Goal: Transaction & Acquisition: Purchase product/service

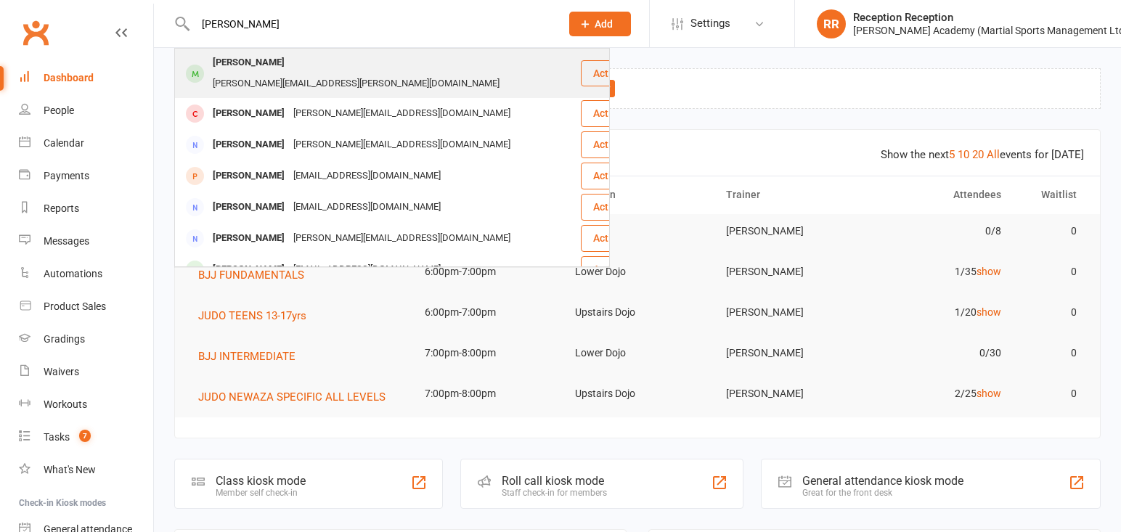
type input "[PERSON_NAME]"
click at [258, 61] on div "Michael Mangion" at bounding box center [248, 62] width 81 height 21
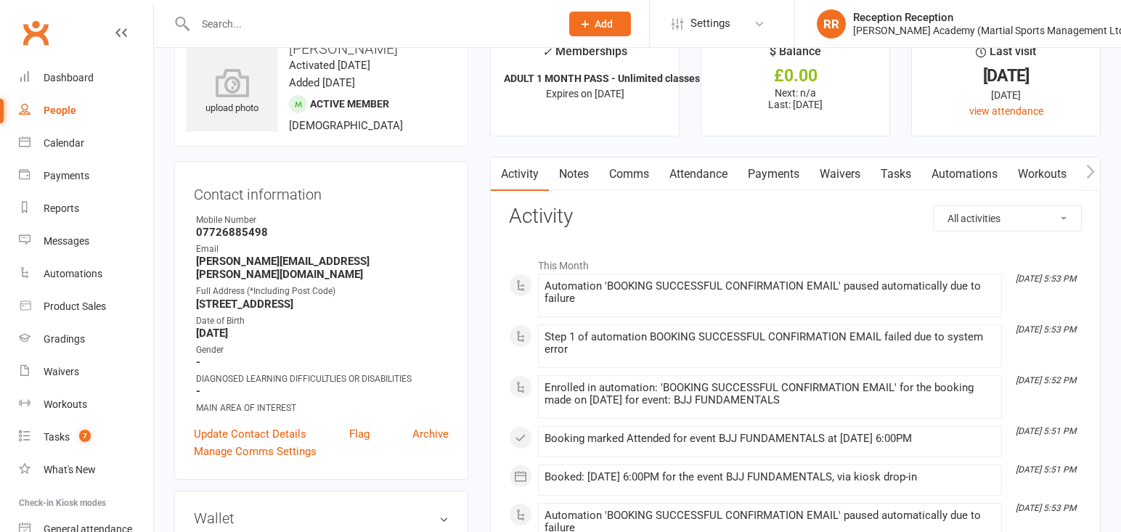
scroll to position [41, 0]
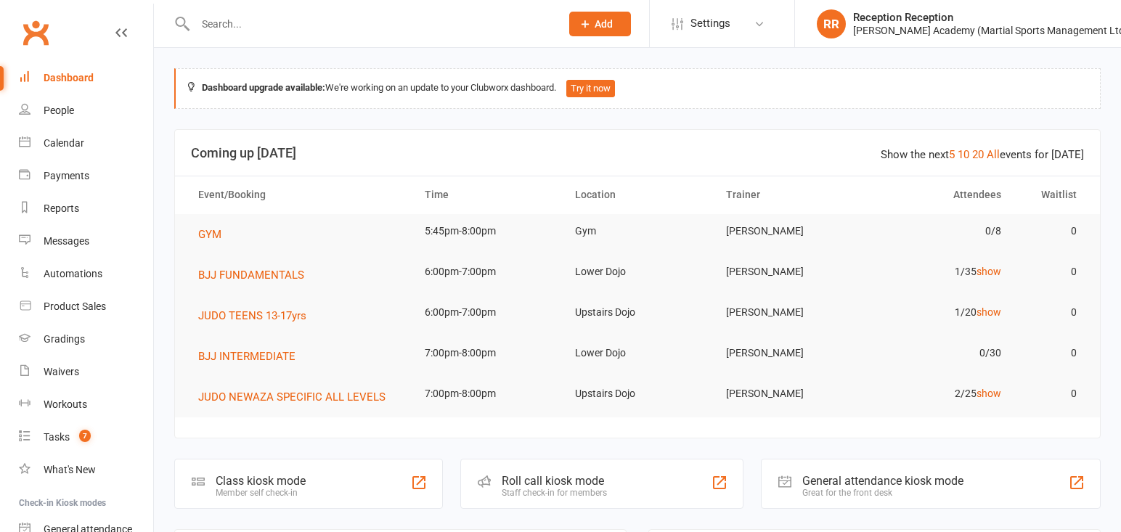
click at [327, 25] on input "text" at bounding box center [370, 24] width 359 height 20
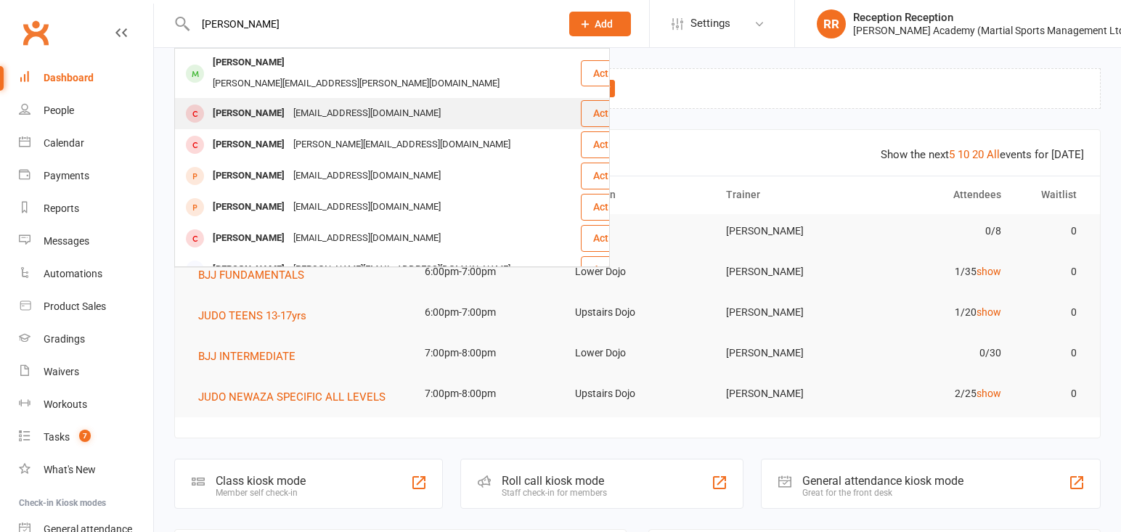
type input "[PERSON_NAME]"
click at [353, 103] on div "[EMAIL_ADDRESS][DOMAIN_NAME]" at bounding box center [367, 113] width 156 height 21
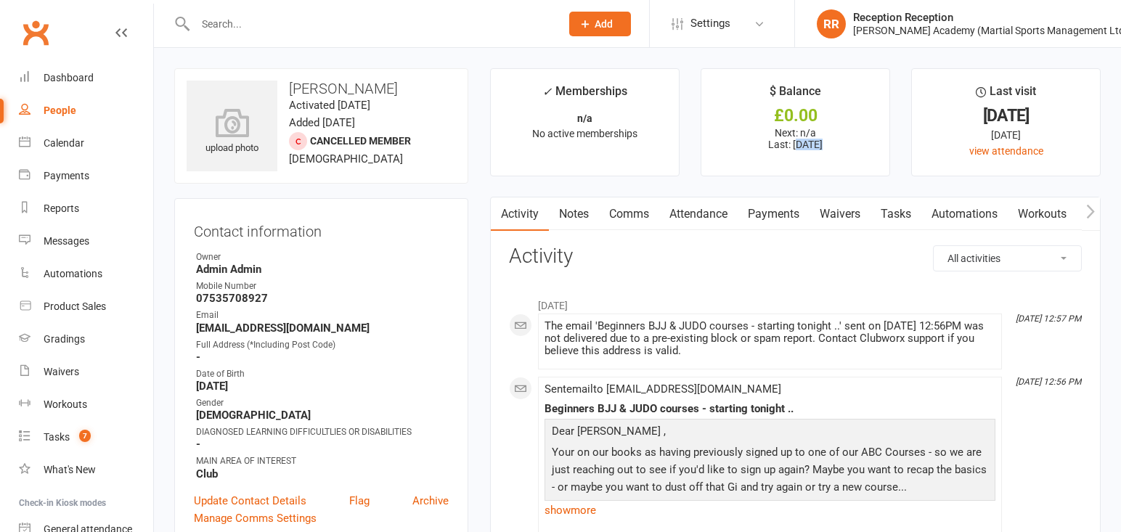
drag, startPoint x: 785, startPoint y: 147, endPoint x: 811, endPoint y: 147, distance: 25.4
click at [811, 147] on p "Next: n/a Last: 24 Mar 2025" at bounding box center [795, 138] width 162 height 23
click at [788, 150] on p "Next: n/a Last: 24 Mar 2025" at bounding box center [795, 138] width 162 height 23
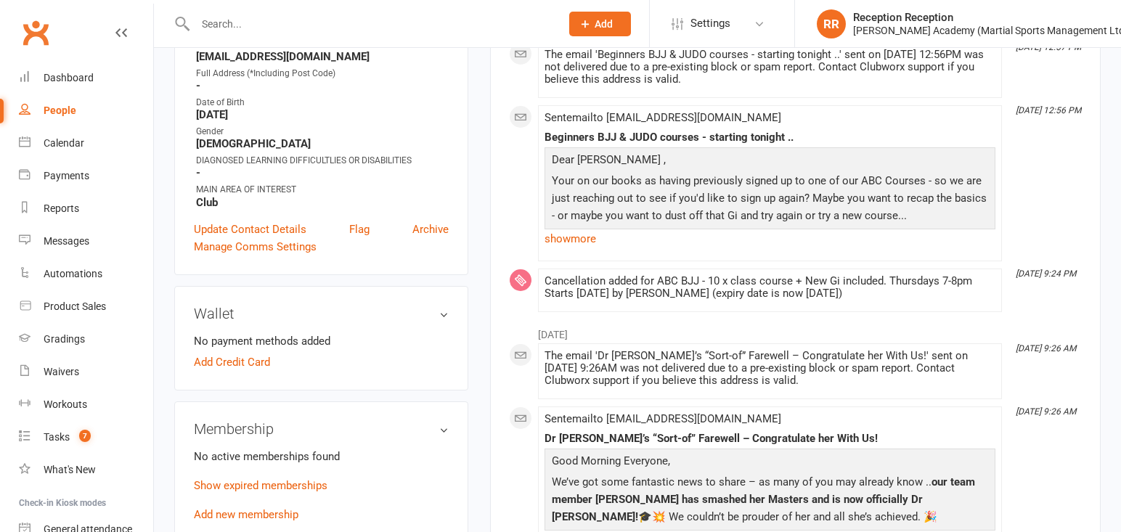
scroll to position [296, 0]
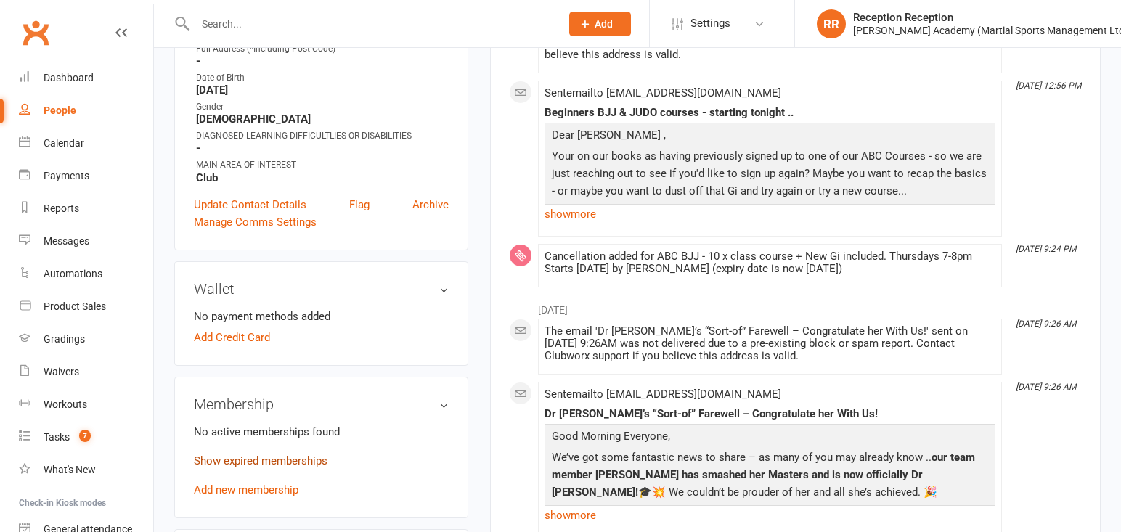
click at [288, 467] on link "Show expired memberships" at bounding box center [261, 460] width 134 height 13
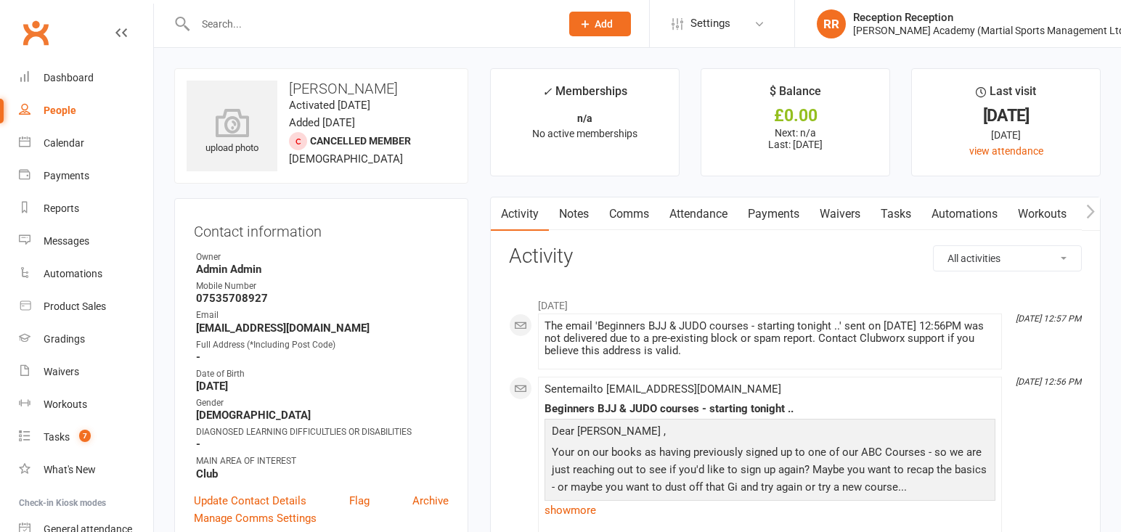
scroll to position [4, 0]
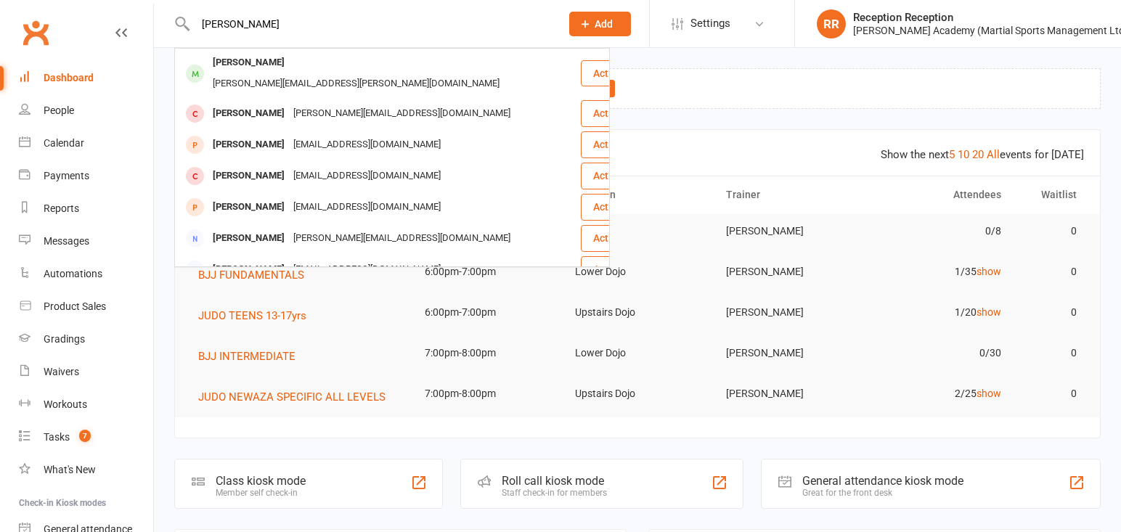
type input "michael mangio"
drag, startPoint x: 330, startPoint y: 17, endPoint x: 345, endPoint y: 71, distance: 55.8
click at [344, 73] on div "michael@mangion.com" at bounding box center [355, 83] width 295 height 21
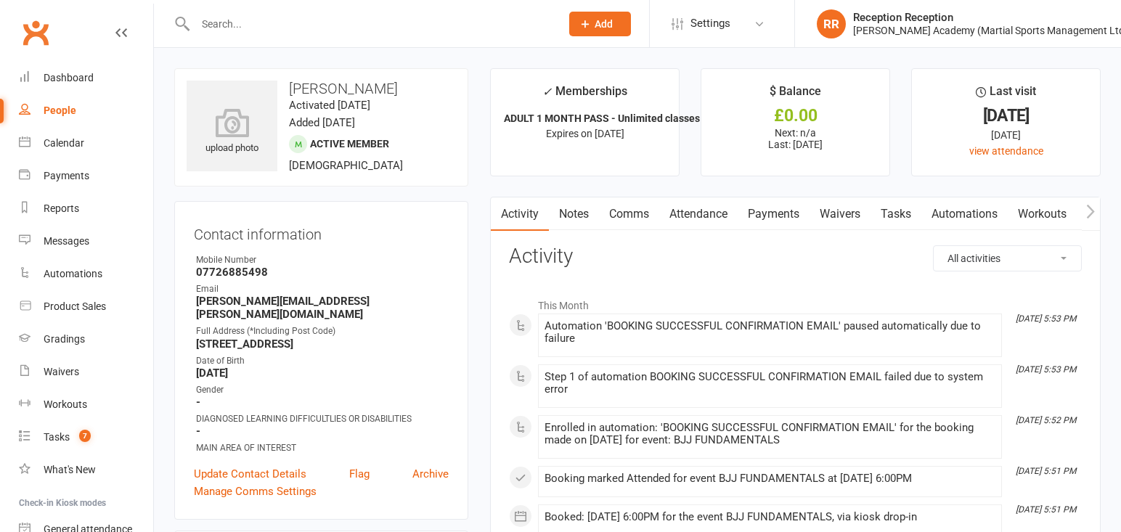
click at [768, 213] on link "Payments" at bounding box center [773, 213] width 72 height 33
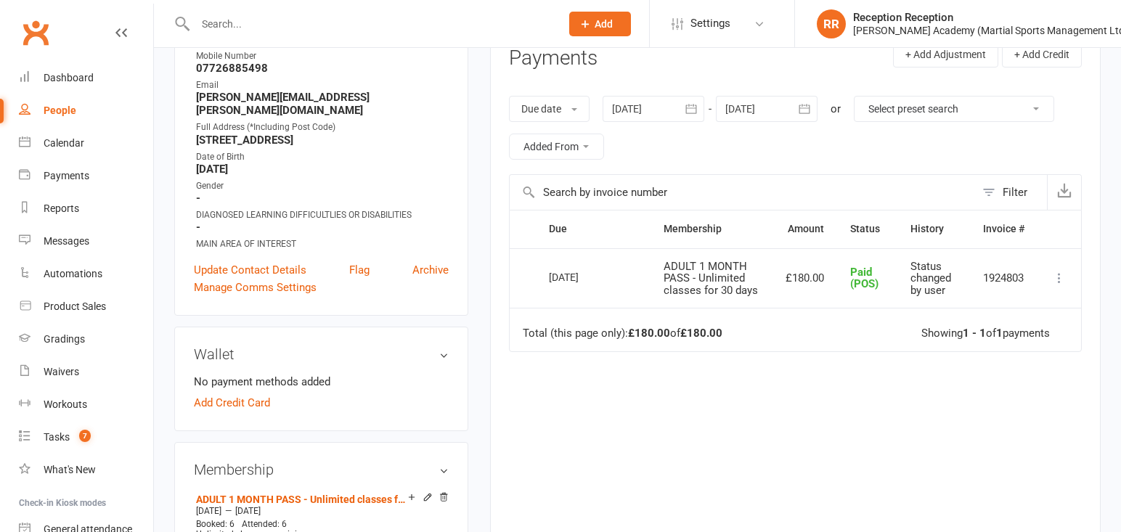
scroll to position [204, 0]
click at [878, 288] on span "Paid (POS)" at bounding box center [864, 278] width 28 height 25
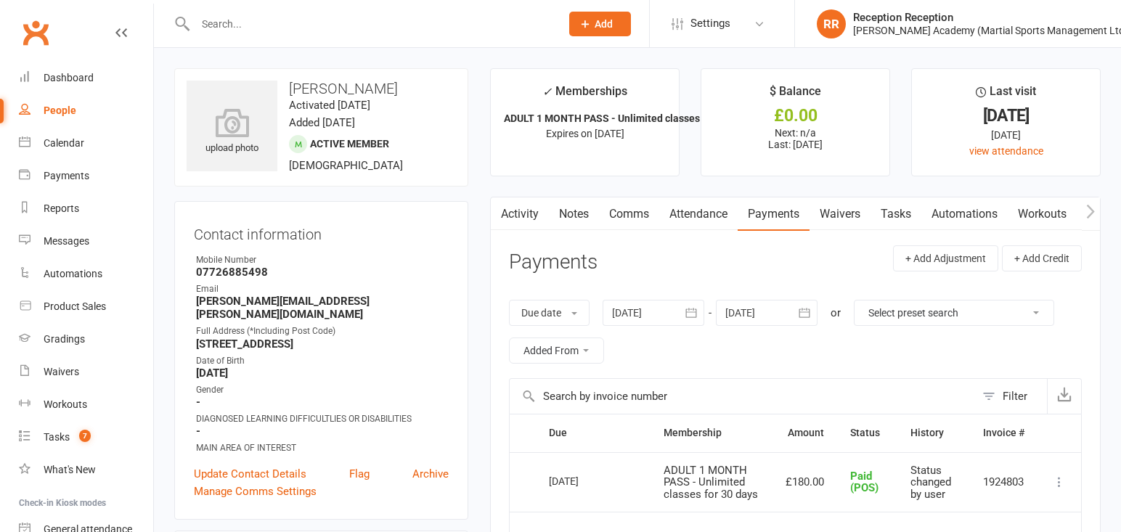
scroll to position [0, 0]
drag, startPoint x: 532, startPoint y: 123, endPoint x: 579, endPoint y: 120, distance: 46.5
click at [579, 120] on li "✓ Memberships ADULT 1 MONTH PASS - Unlimited classes for... Expires on 15th Aug…" at bounding box center [584, 122] width 189 height 108
click at [579, 120] on strong "ADULT 1 MONTH PASS - Unlimited classes for..." at bounding box center [613, 119] width 219 height 12
click at [583, 484] on div "16 Jul 2025" at bounding box center [582, 481] width 67 height 23
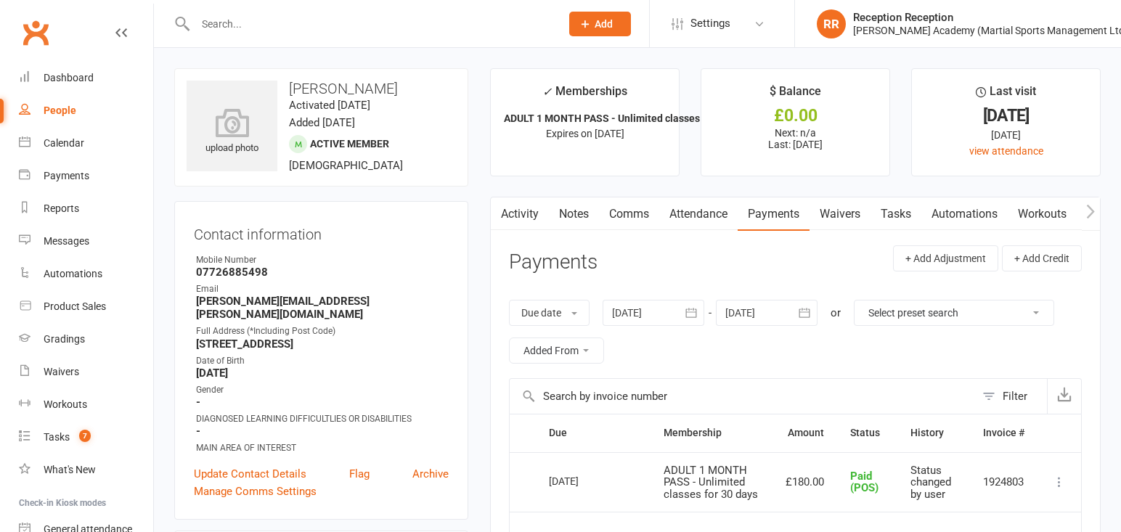
click at [583, 484] on div "16 Jul 2025" at bounding box center [582, 481] width 67 height 23
click at [270, 20] on input "text" at bounding box center [370, 24] width 359 height 20
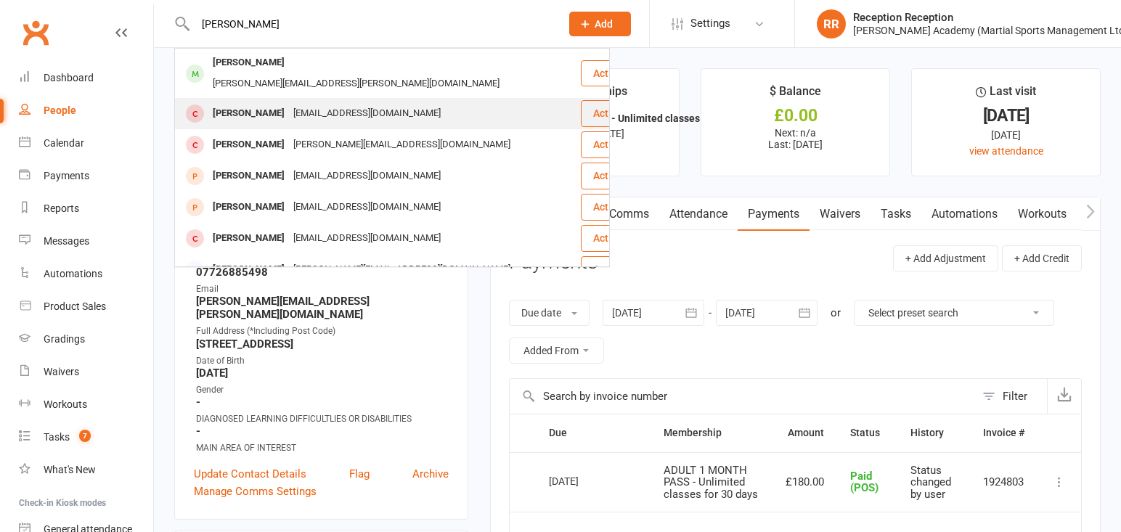
type input "michael mangan"
click at [326, 103] on div "chillywomg@gmail.com" at bounding box center [367, 113] width 156 height 21
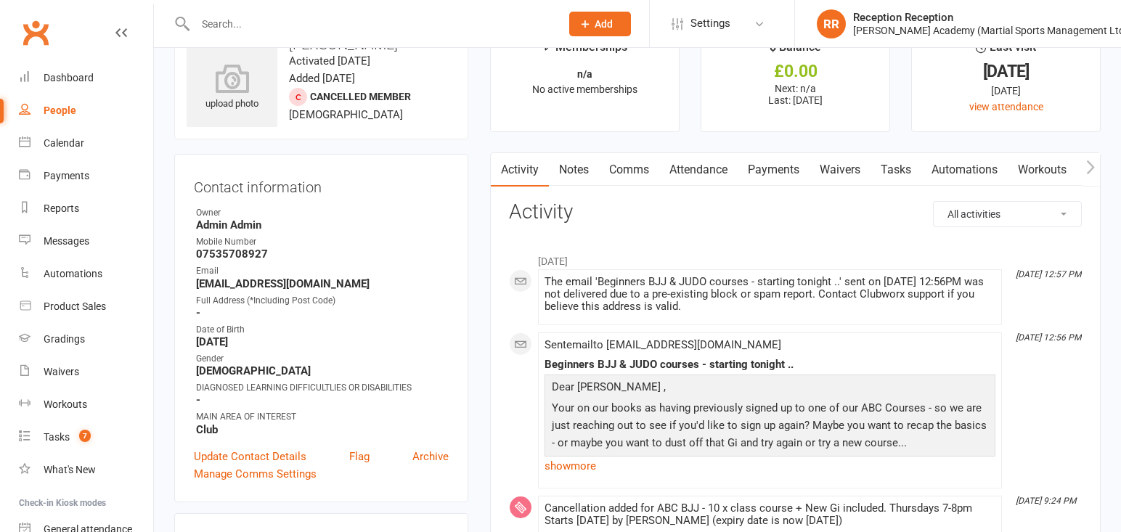
scroll to position [41, 0]
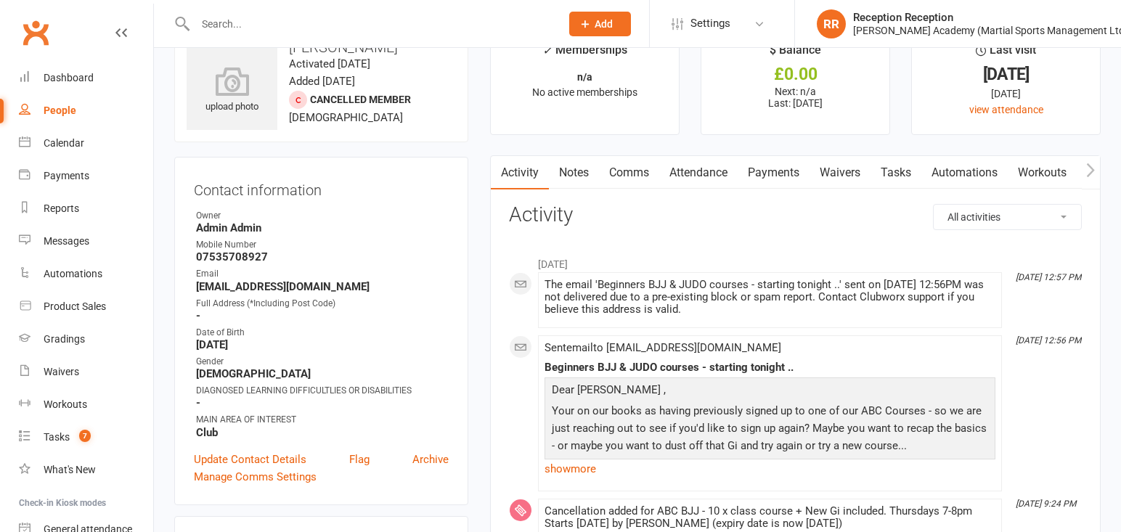
click at [777, 174] on link "Payments" at bounding box center [773, 172] width 72 height 33
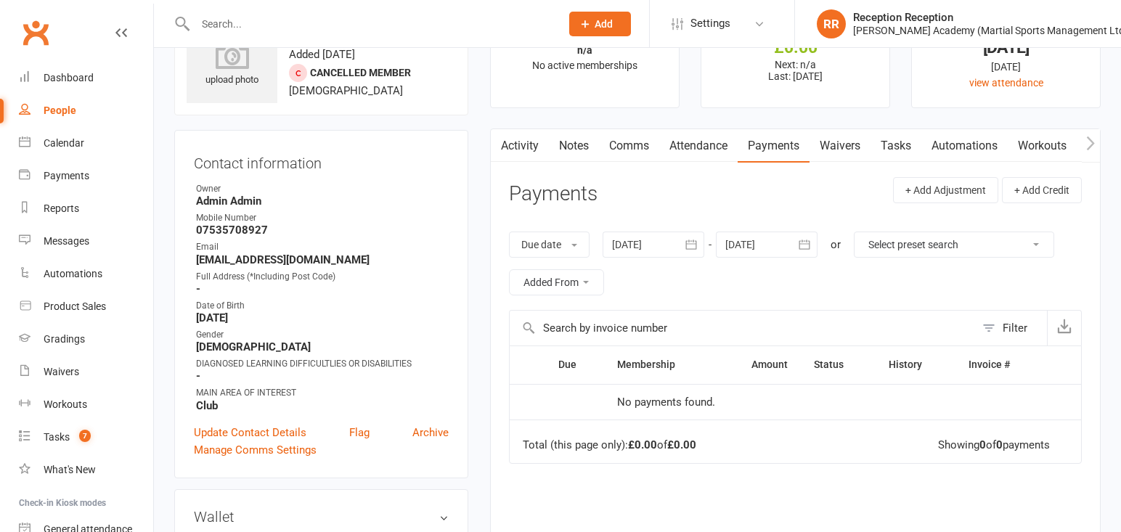
scroll to position [73, 0]
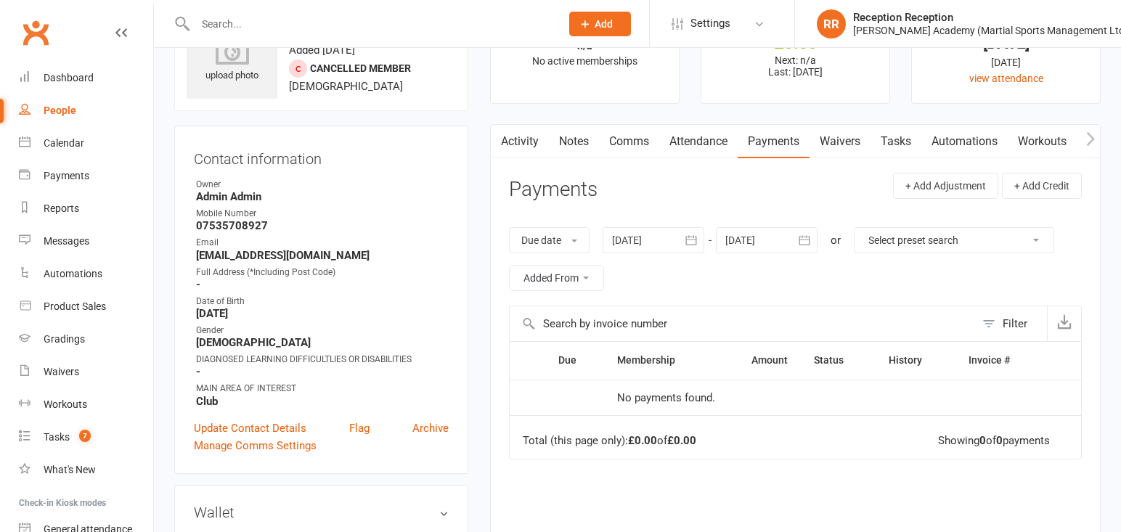
click at [674, 239] on div at bounding box center [653, 240] width 102 height 26
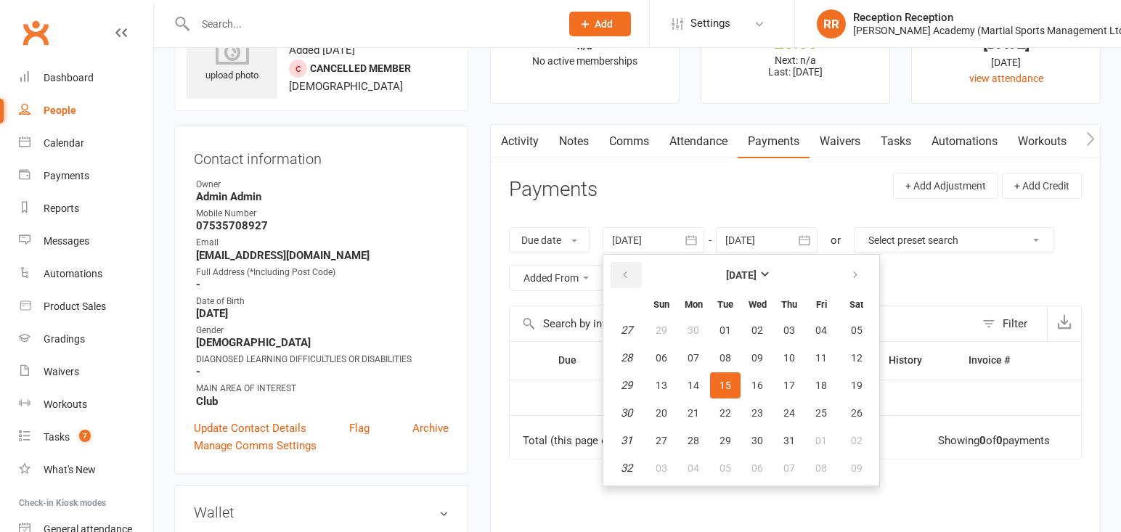
click at [623, 269] on icon "button" at bounding box center [625, 275] width 10 height 12
click at [667, 330] on span "01" at bounding box center [661, 330] width 12 height 12
type input "01 Jun 2025"
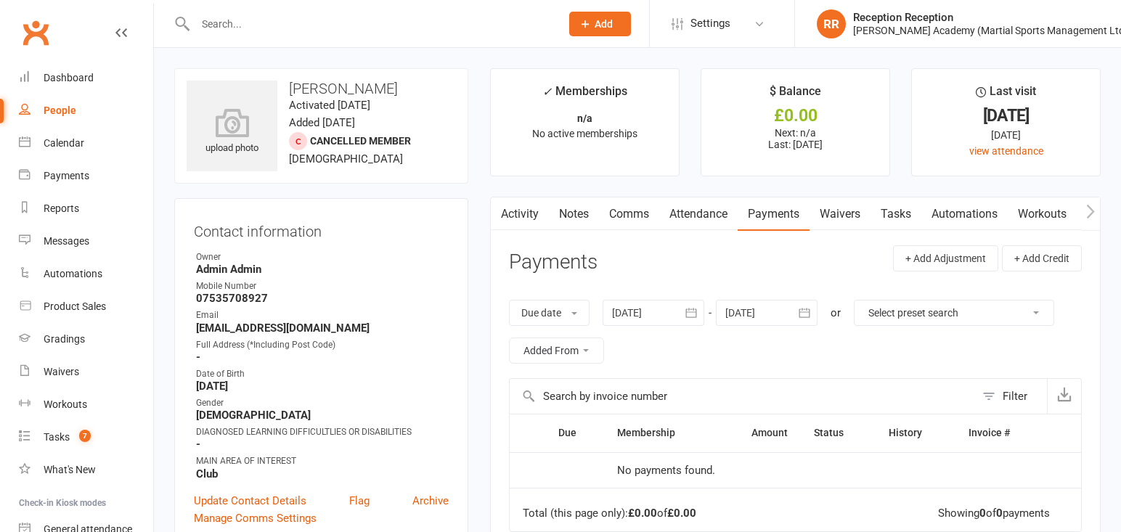
scroll to position [0, 0]
click at [366, 20] on input "text" at bounding box center [370, 24] width 359 height 20
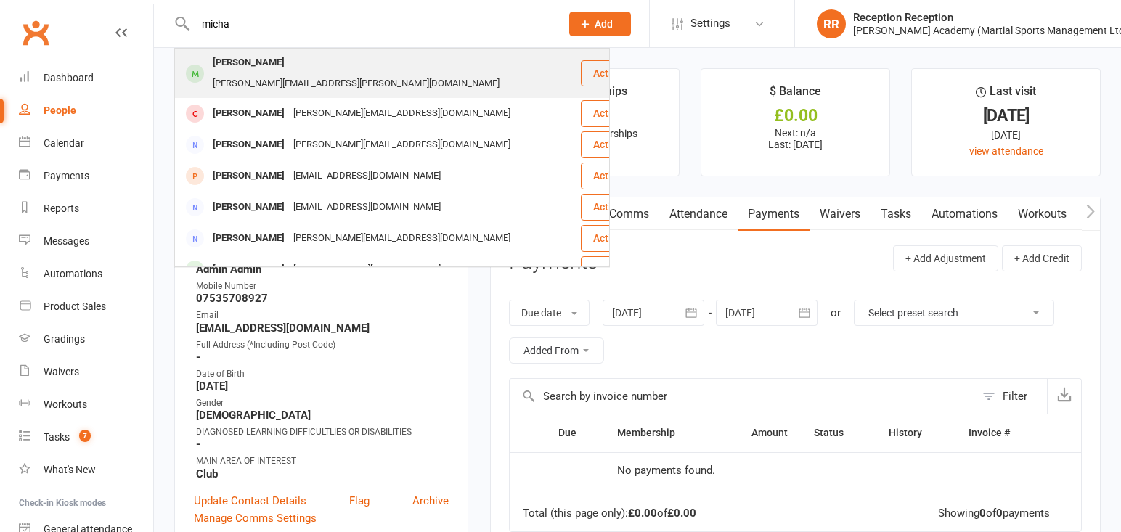
type input "micha"
click at [362, 73] on div "michael@mangion.com" at bounding box center [355, 83] width 295 height 21
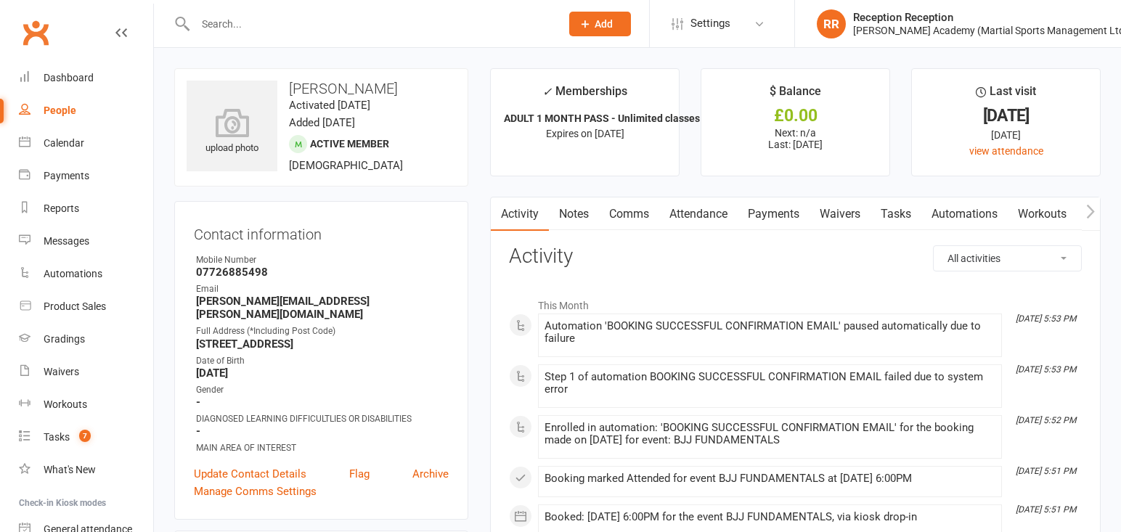
click at [726, 220] on link "Attendance" at bounding box center [698, 213] width 78 height 33
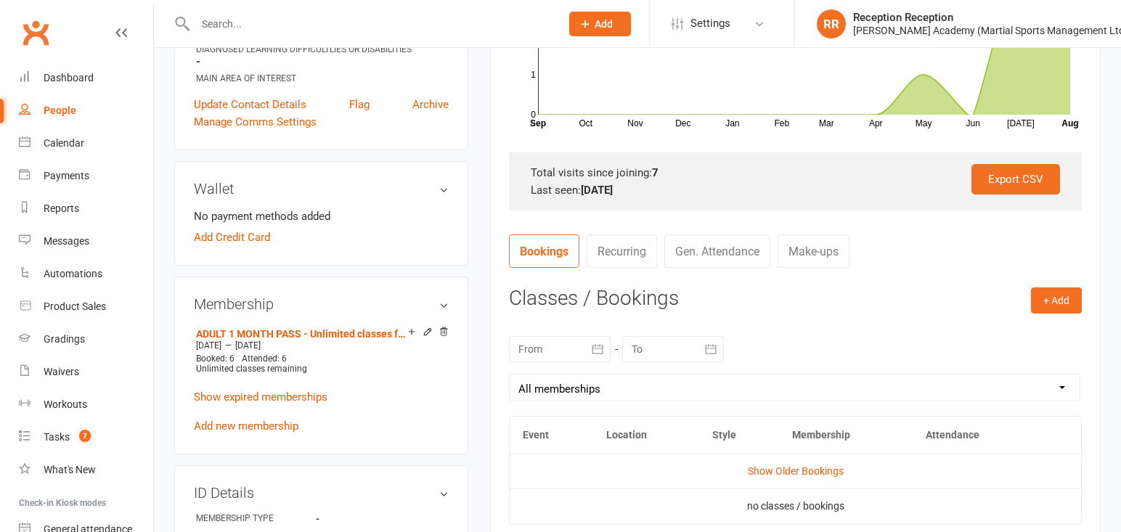
scroll to position [361, 0]
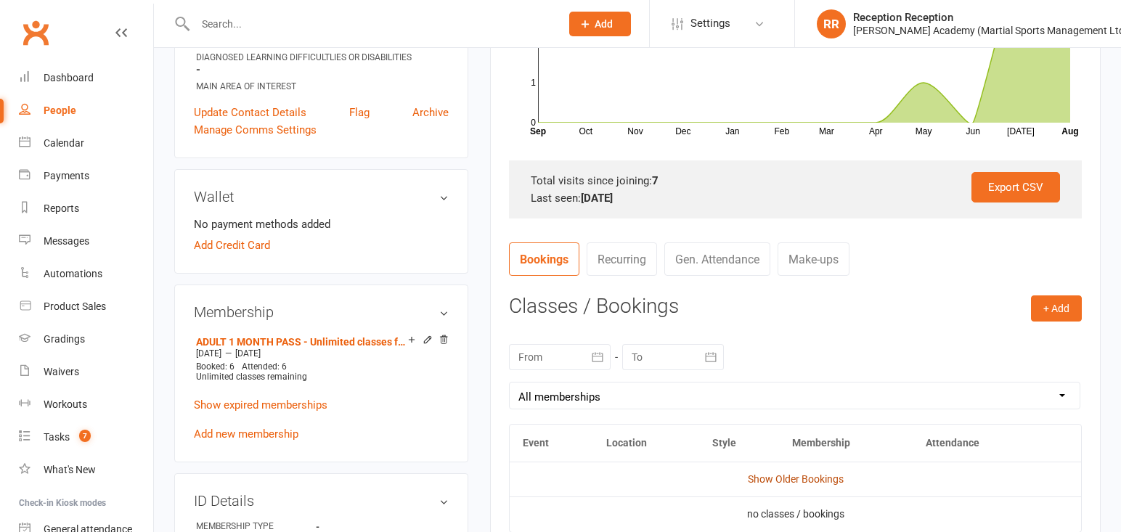
click at [810, 479] on link "Show Older Bookings" at bounding box center [796, 479] width 96 height 12
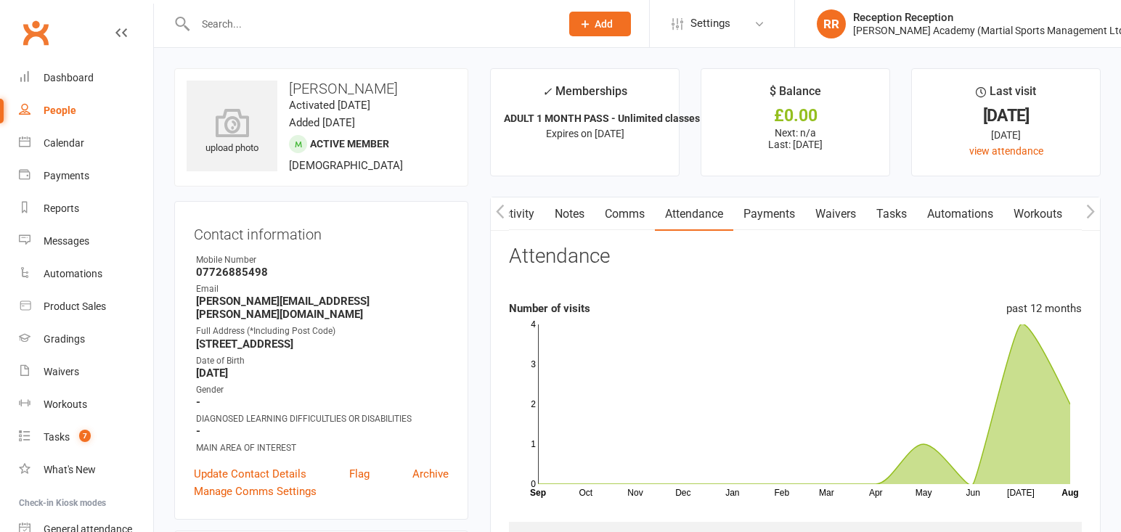
scroll to position [0, 0]
drag, startPoint x: 312, startPoint y: 90, endPoint x: 378, endPoint y: 90, distance: 66.1
click at [376, 90] on h3 "Michael Mangion" at bounding box center [321, 89] width 269 height 16
click at [379, 90] on h3 "Michael Mangion" at bounding box center [321, 89] width 269 height 16
drag, startPoint x: 330, startPoint y: 95, endPoint x: 358, endPoint y: 89, distance: 29.1
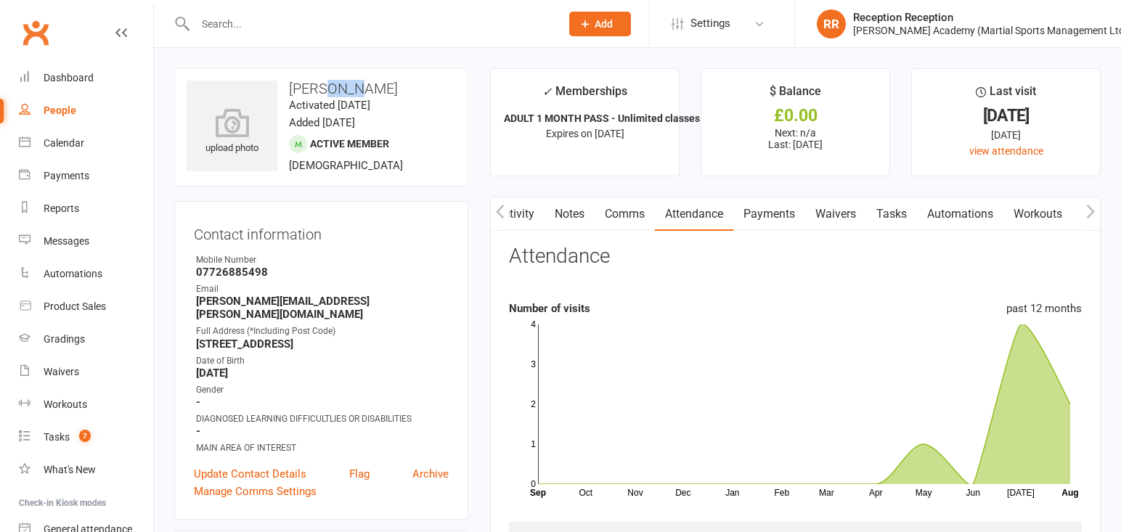
click at [358, 89] on h3 "Michael Mangion" at bounding box center [321, 89] width 269 height 16
click at [359, 89] on h3 "Michael Mangion" at bounding box center [321, 89] width 269 height 16
click at [86, 302] on div "Product Sales" at bounding box center [75, 307] width 62 height 12
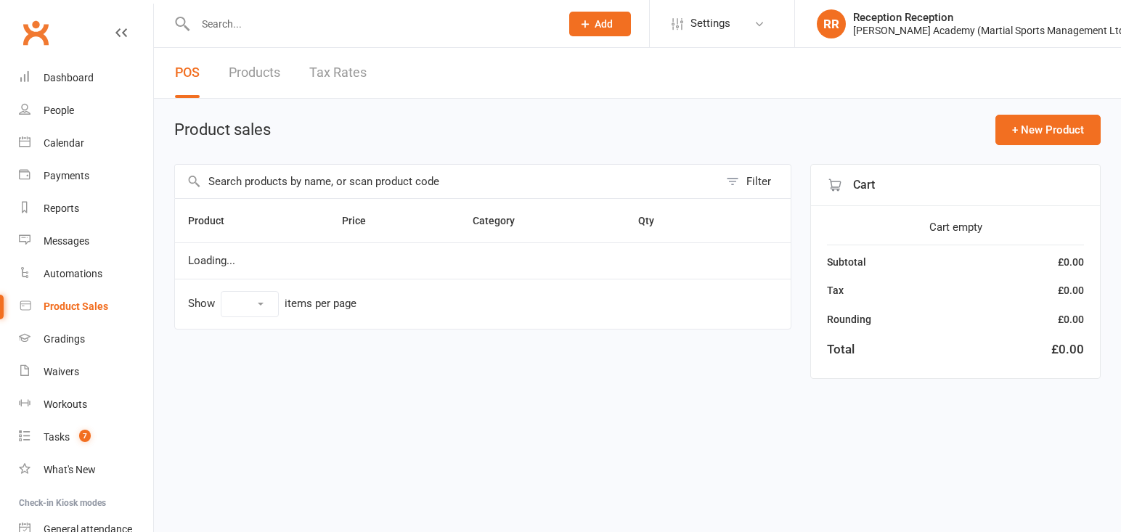
select select "50"
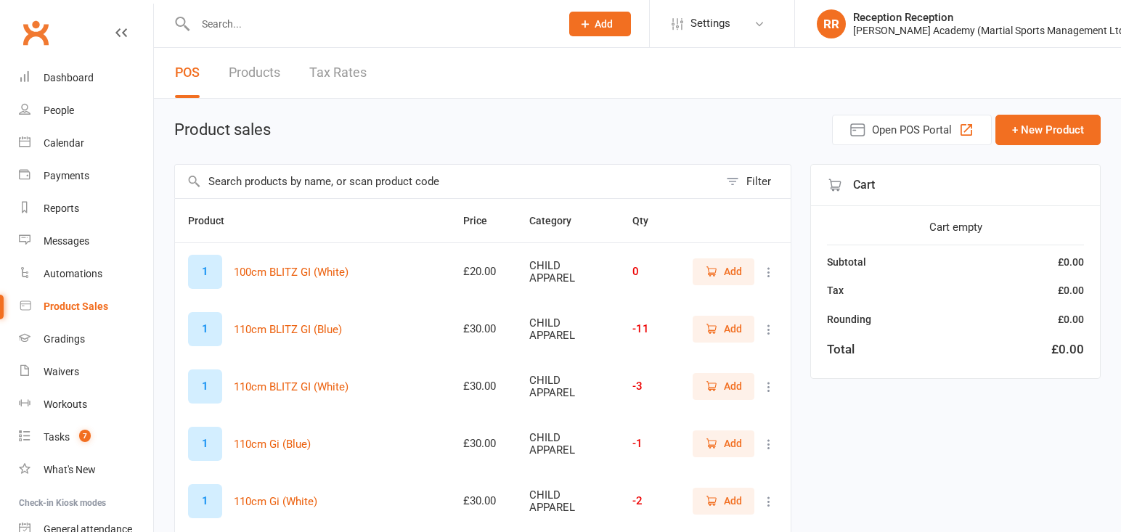
click at [268, 26] on input "text" at bounding box center [370, 24] width 359 height 20
click at [446, 179] on input "text" at bounding box center [447, 181] width 544 height 33
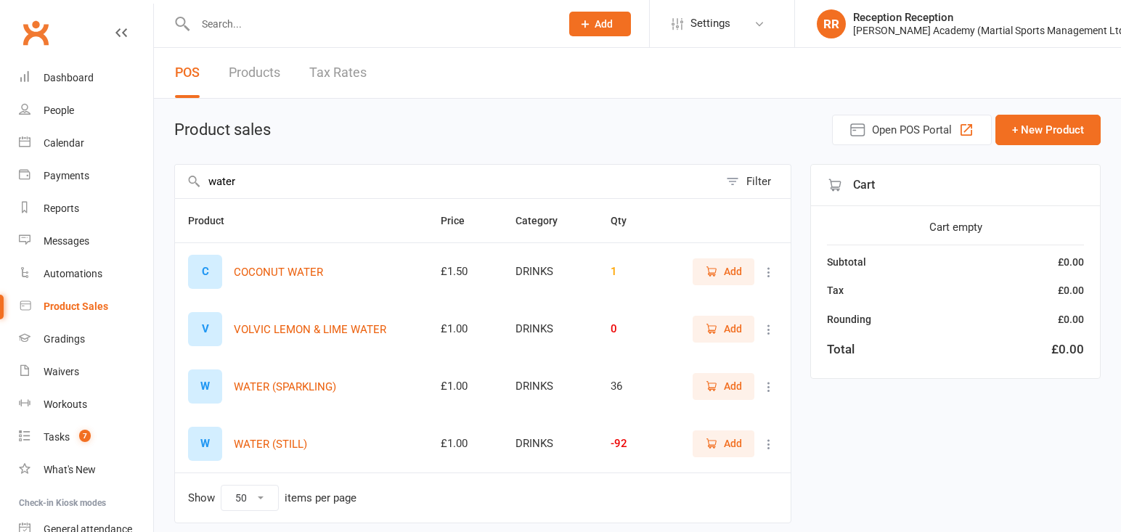
type input "water"
drag, startPoint x: 742, startPoint y: 443, endPoint x: 1040, endPoint y: 301, distance: 330.8
click at [745, 441] on button "Add" at bounding box center [723, 443] width 62 height 26
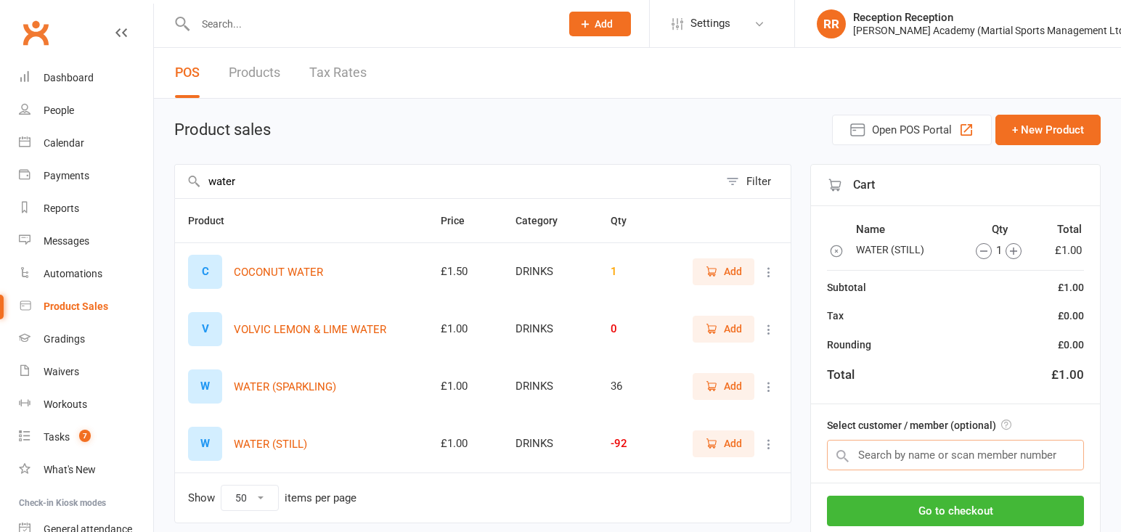
click at [1037, 447] on input "text" at bounding box center [955, 455] width 257 height 30
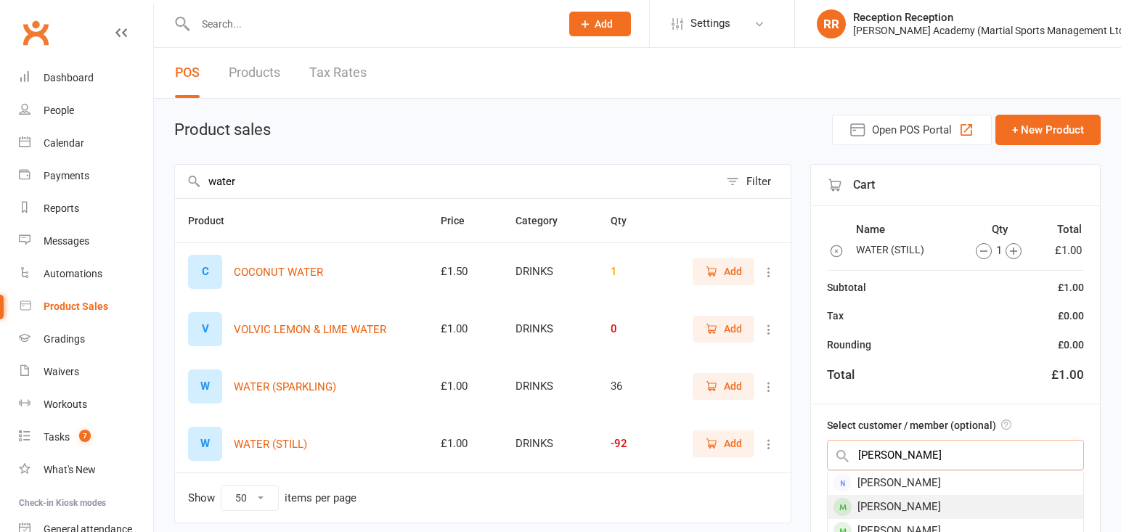
type input "scott stirling"
click at [904, 502] on div "Scott Stirling" at bounding box center [955, 507] width 256 height 24
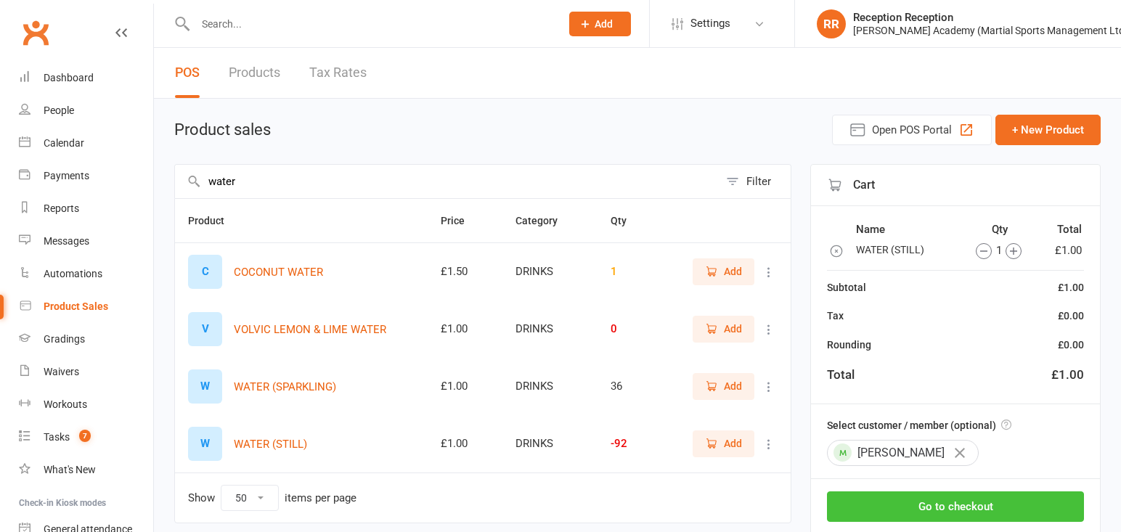
click at [907, 511] on button "Go to checkout" at bounding box center [955, 506] width 257 height 30
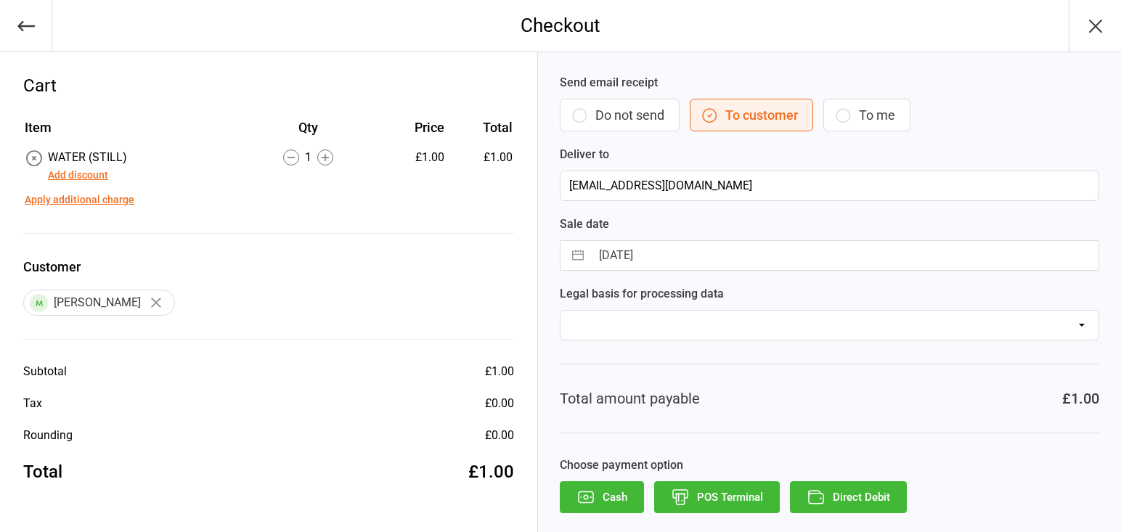
click at [726, 506] on button "POS Terminal" at bounding box center [717, 497] width 126 height 32
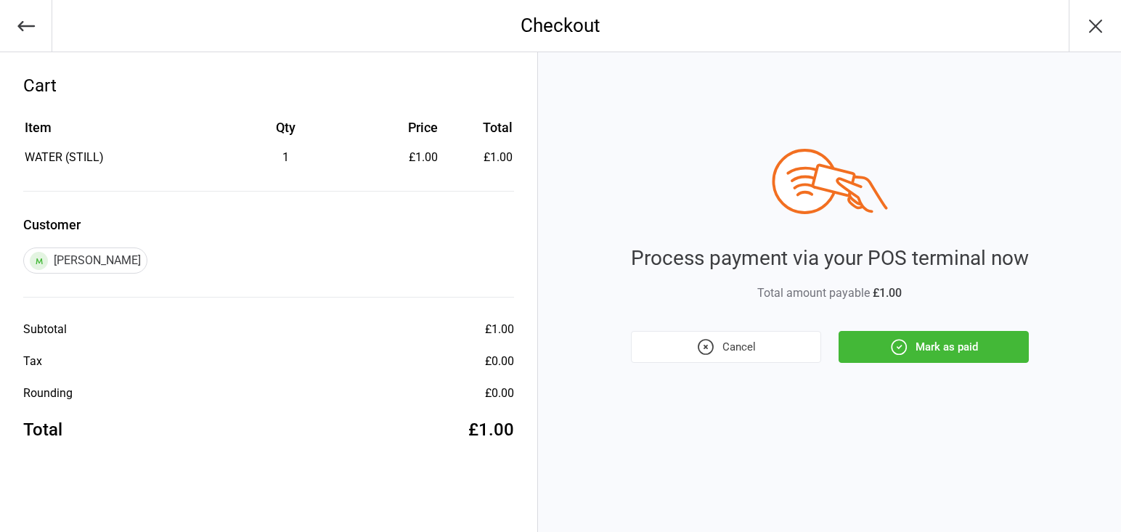
click at [958, 336] on button "Mark as paid" at bounding box center [933, 347] width 190 height 32
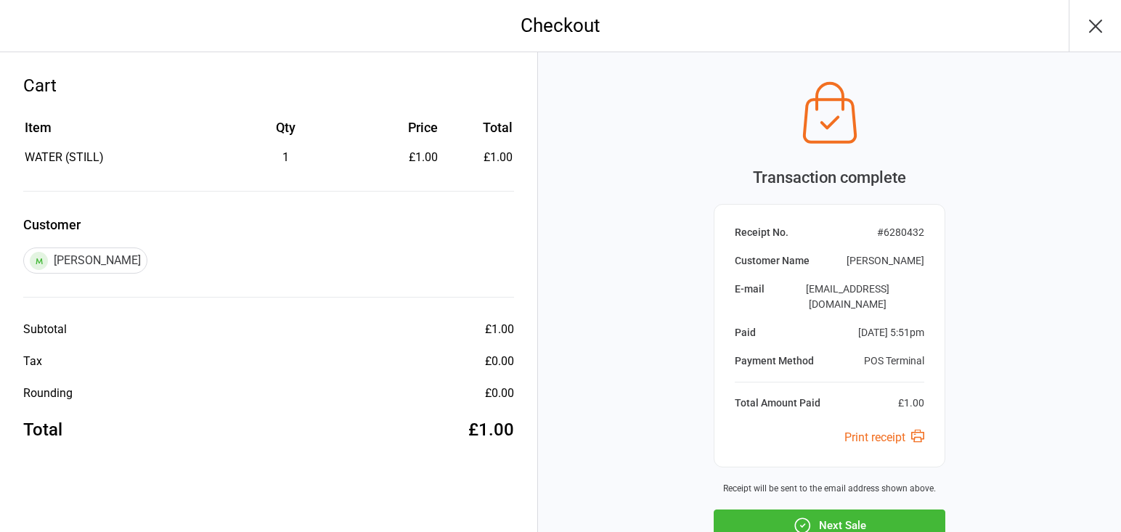
scroll to position [1, 0]
click at [899, 509] on button "Next Sale" at bounding box center [830, 525] width 232 height 32
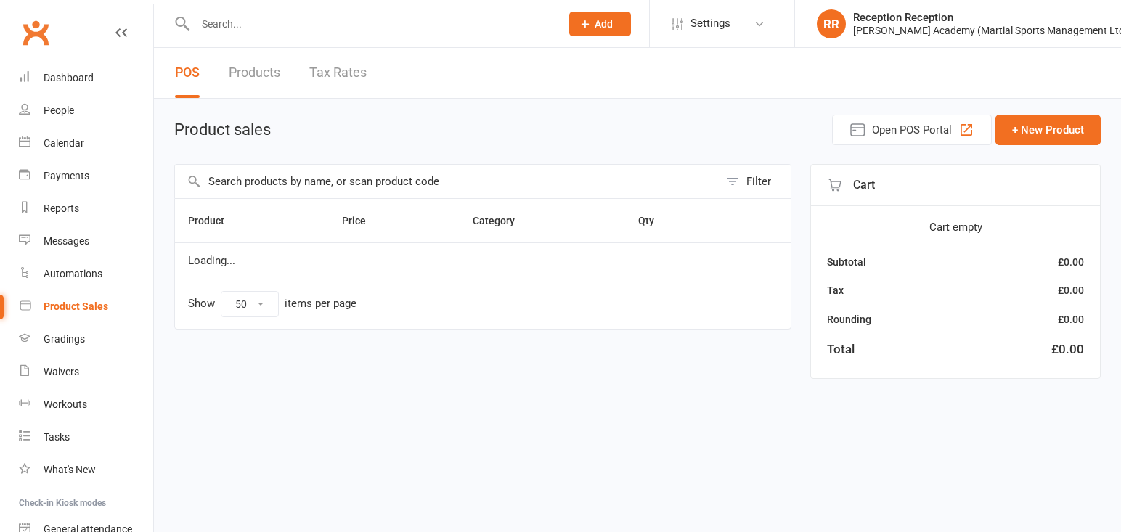
select select "50"
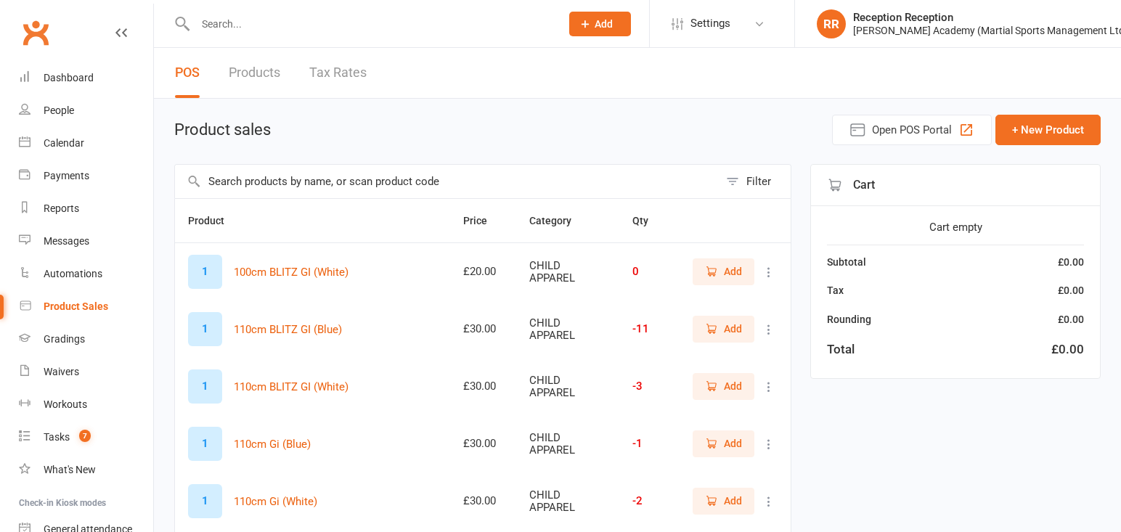
click at [221, 23] on input "text" at bounding box center [370, 24] width 359 height 20
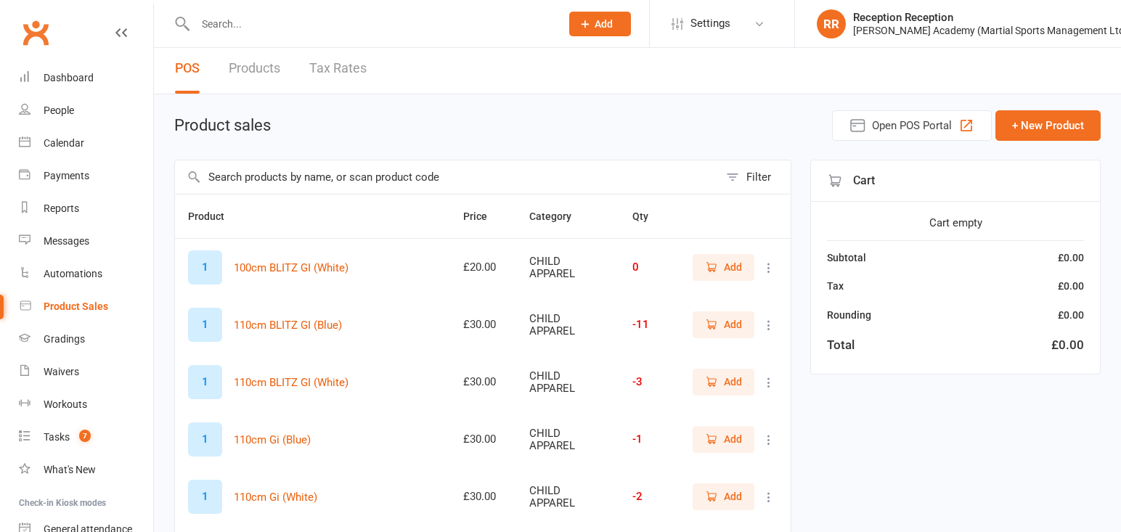
scroll to position [3, 0]
click at [459, 185] on input "text" at bounding box center [447, 176] width 544 height 33
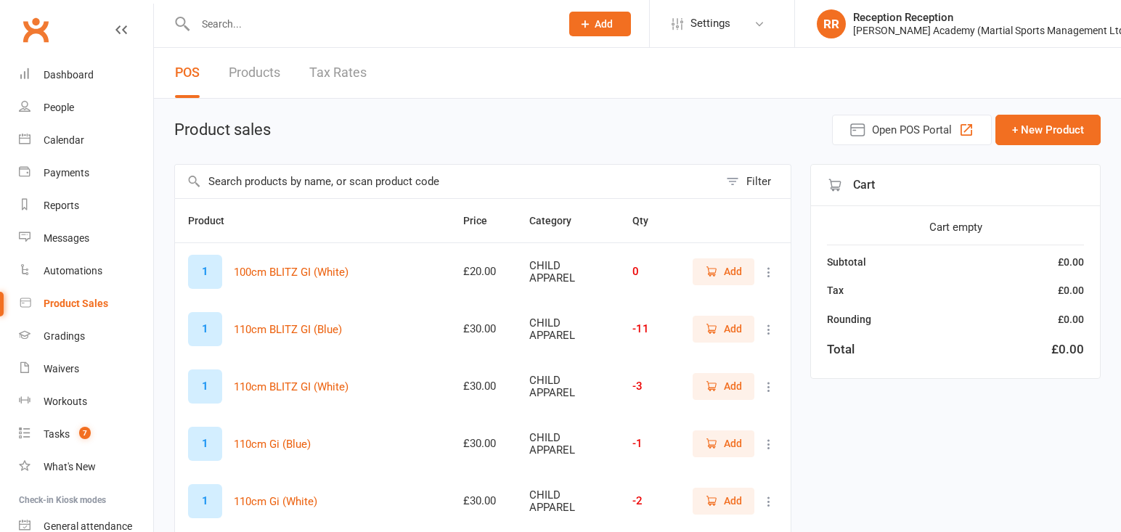
type input "a"
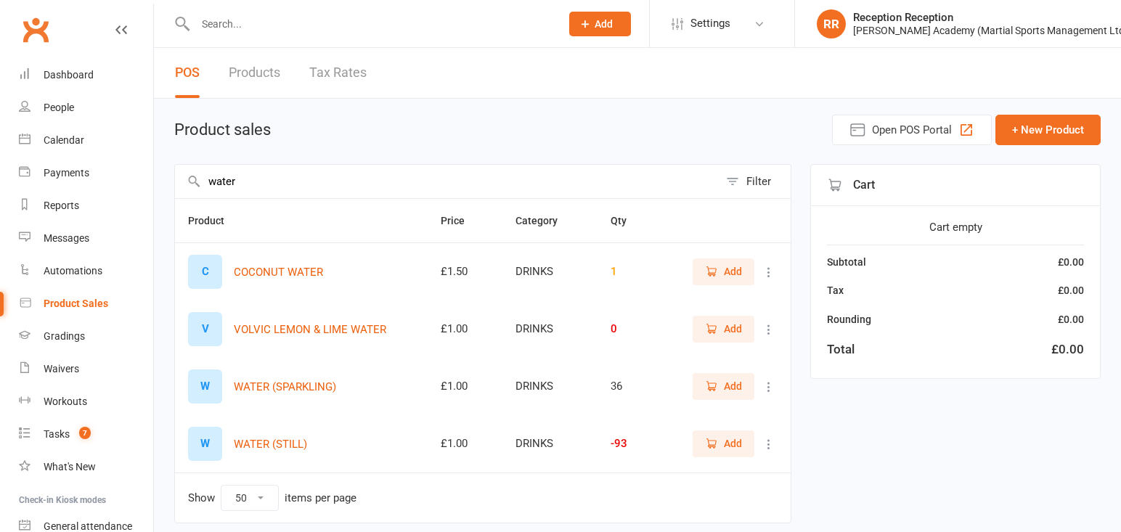
type input "water"
click at [729, 451] on span "Add" at bounding box center [733, 444] width 18 height 16
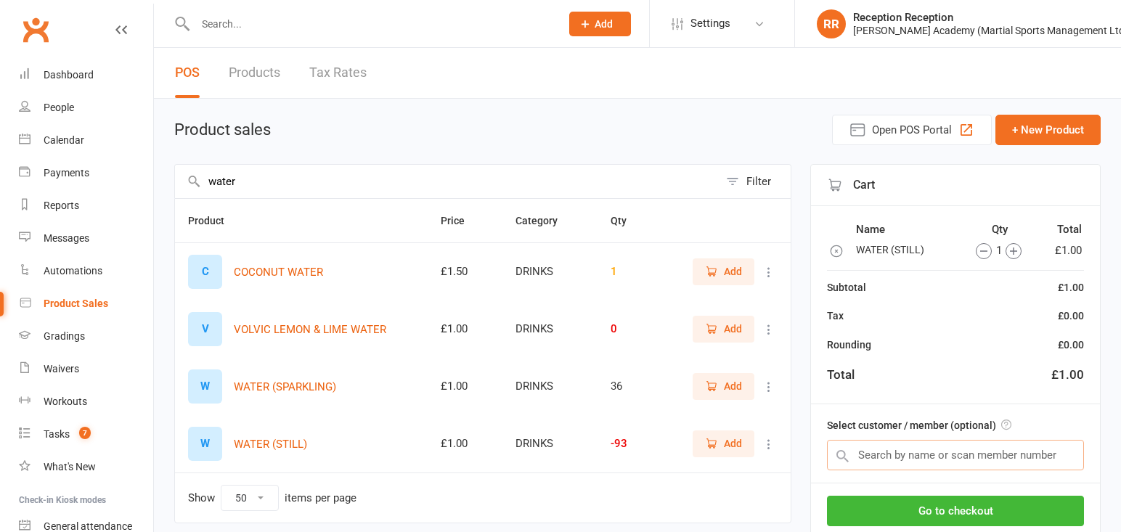
click at [902, 454] on input "text" at bounding box center [955, 455] width 257 height 30
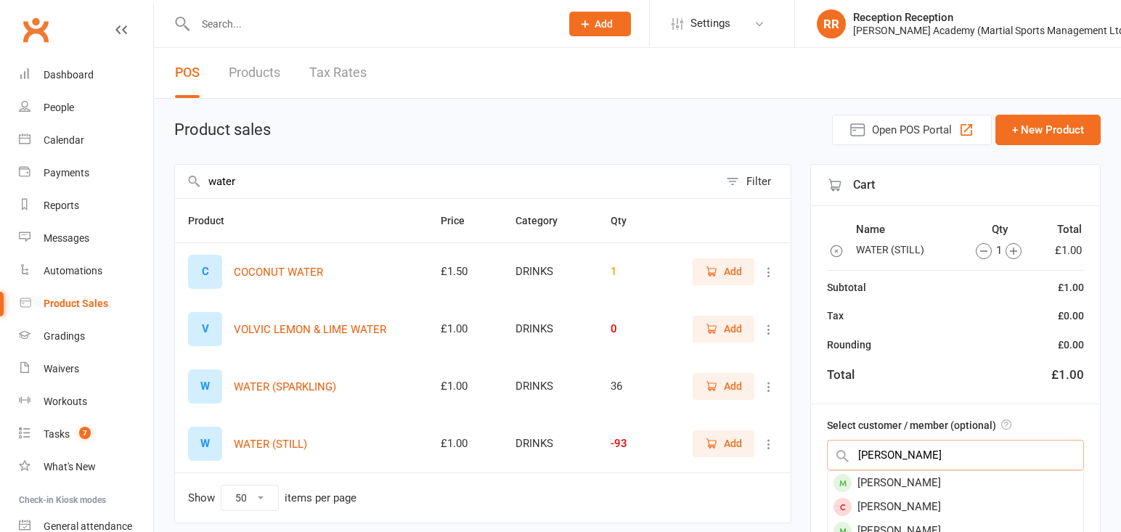
type input "billy inns"
drag, startPoint x: 902, startPoint y: 454, endPoint x: 962, endPoint y: 477, distance: 64.6
click at [962, 477] on div "Billy Innes" at bounding box center [955, 483] width 256 height 24
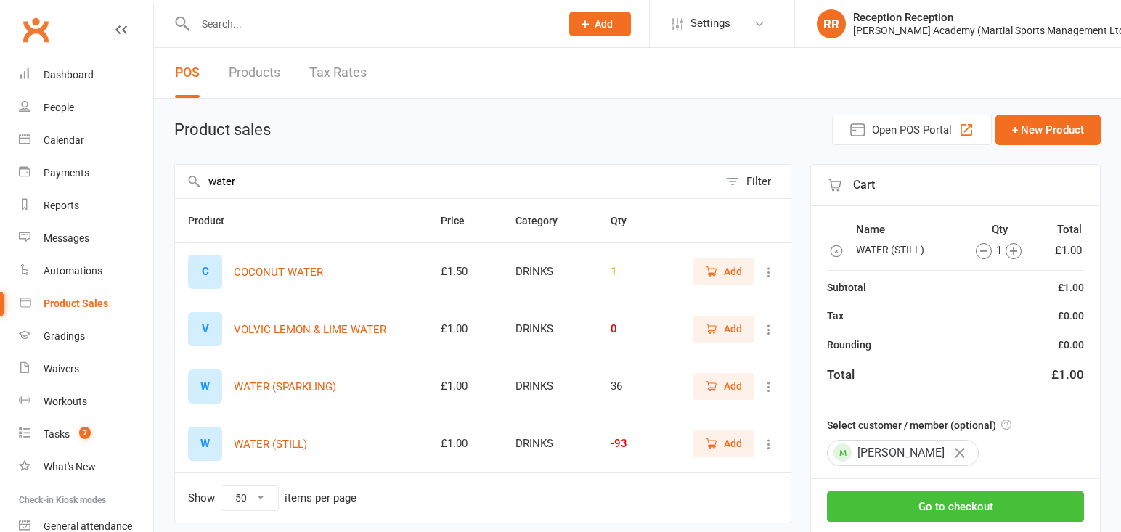
click at [965, 504] on button "Go to checkout" at bounding box center [955, 506] width 257 height 30
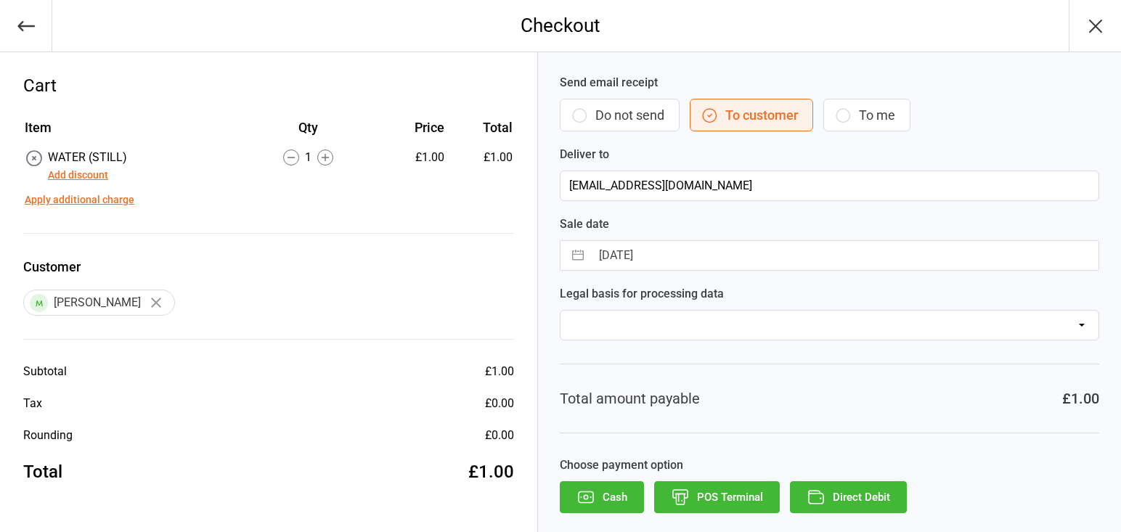
click at [867, 486] on button "Direct Debit" at bounding box center [848, 497] width 117 height 32
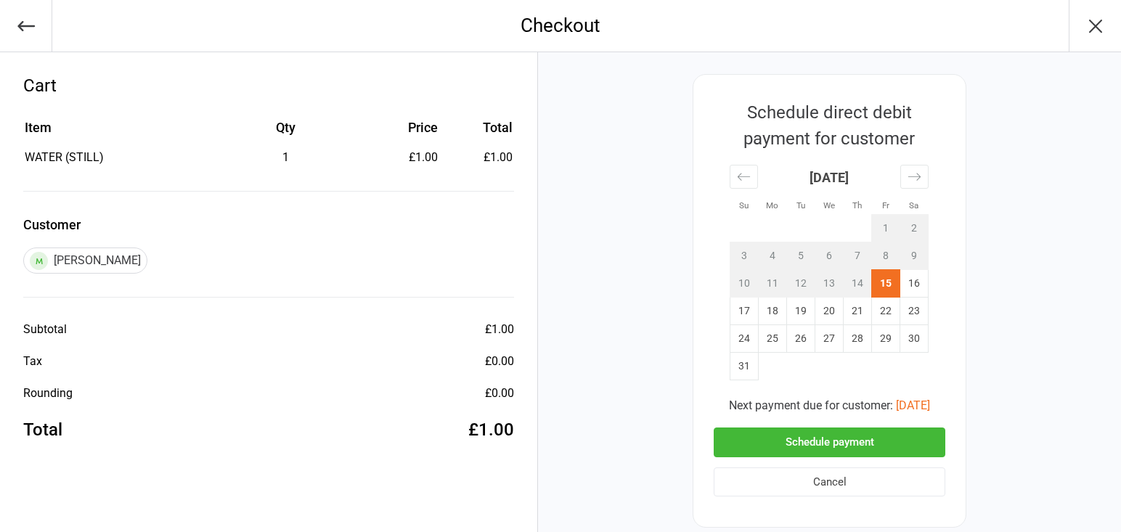
click at [878, 428] on button "Schedule payment" at bounding box center [830, 443] width 232 height 30
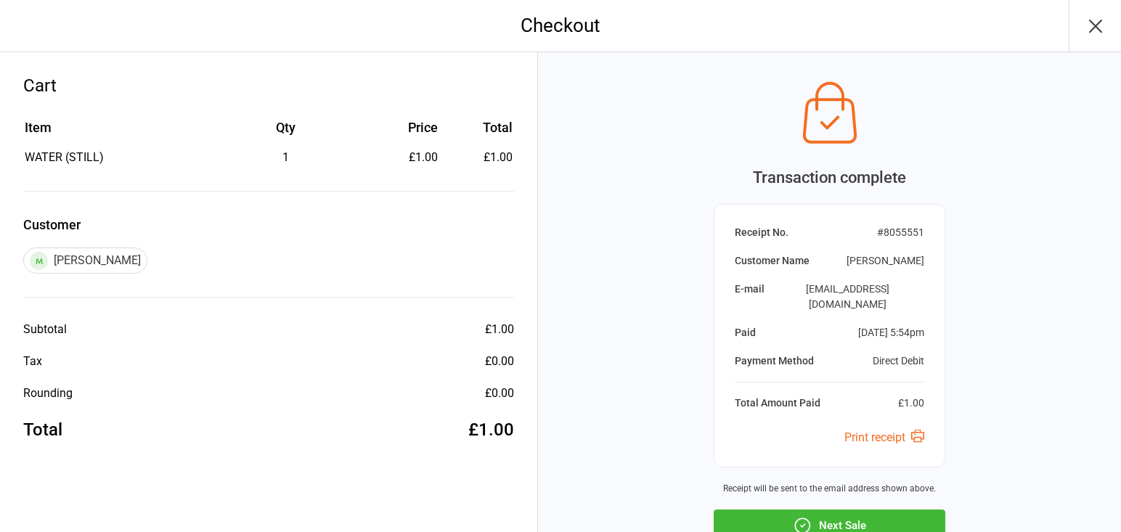
click at [867, 510] on button "Next Sale" at bounding box center [830, 526] width 232 height 32
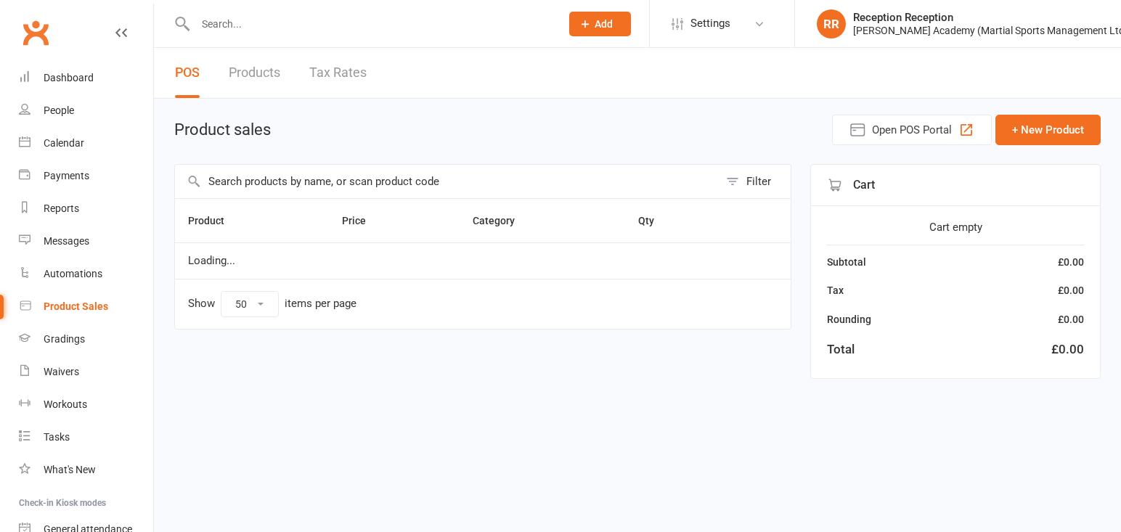
select select "50"
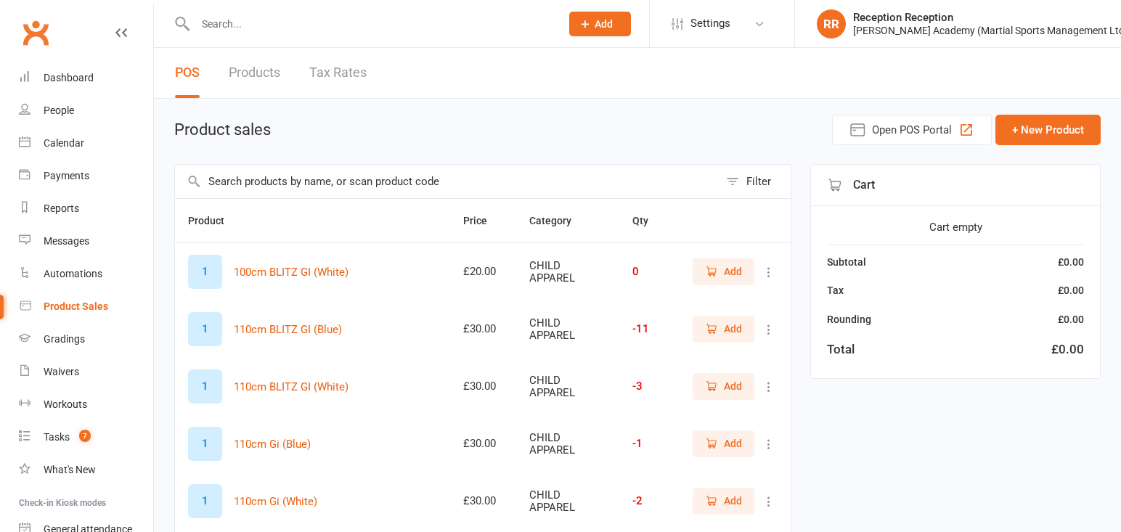
click at [336, 33] on input "text" at bounding box center [370, 24] width 359 height 20
click at [388, 1] on div at bounding box center [362, 23] width 376 height 47
click at [231, 24] on input "text" at bounding box center [370, 24] width 359 height 20
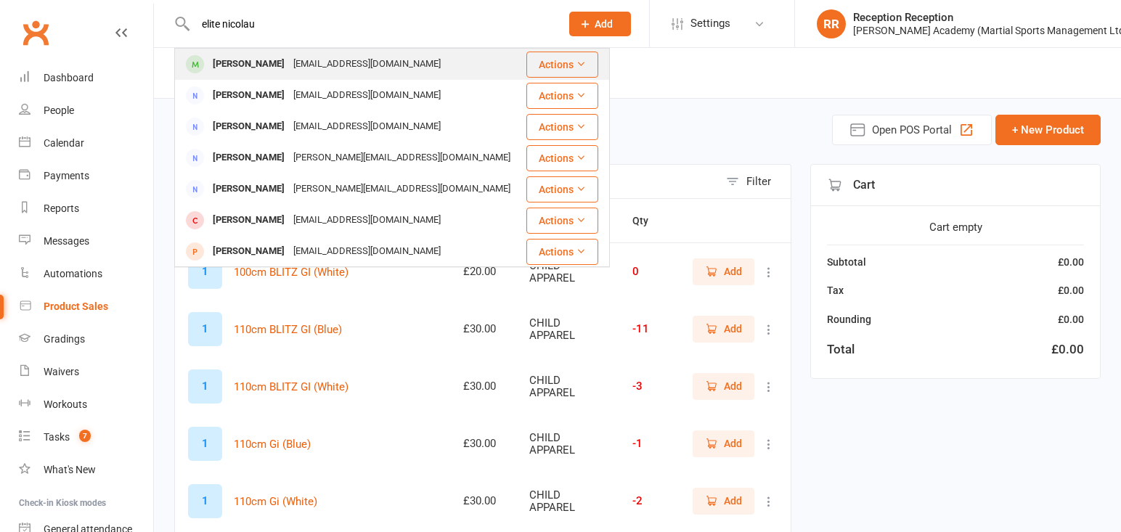
type input "elite nicolau"
click at [406, 60] on div "[PERSON_NAME] [EMAIL_ADDRESS][DOMAIN_NAME]" at bounding box center [350, 64] width 349 height 30
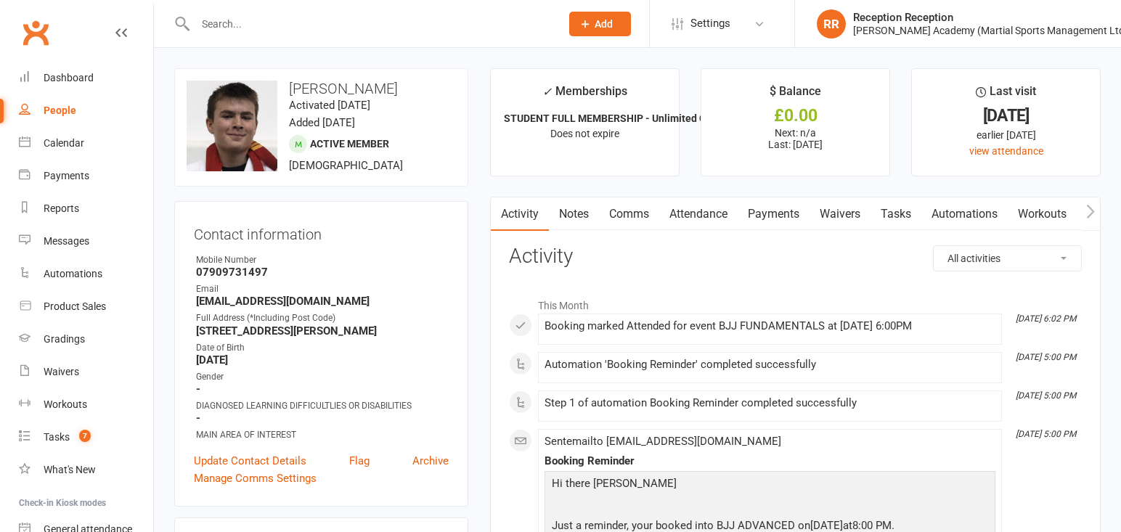
click at [687, 218] on link "Attendance" at bounding box center [698, 213] width 78 height 33
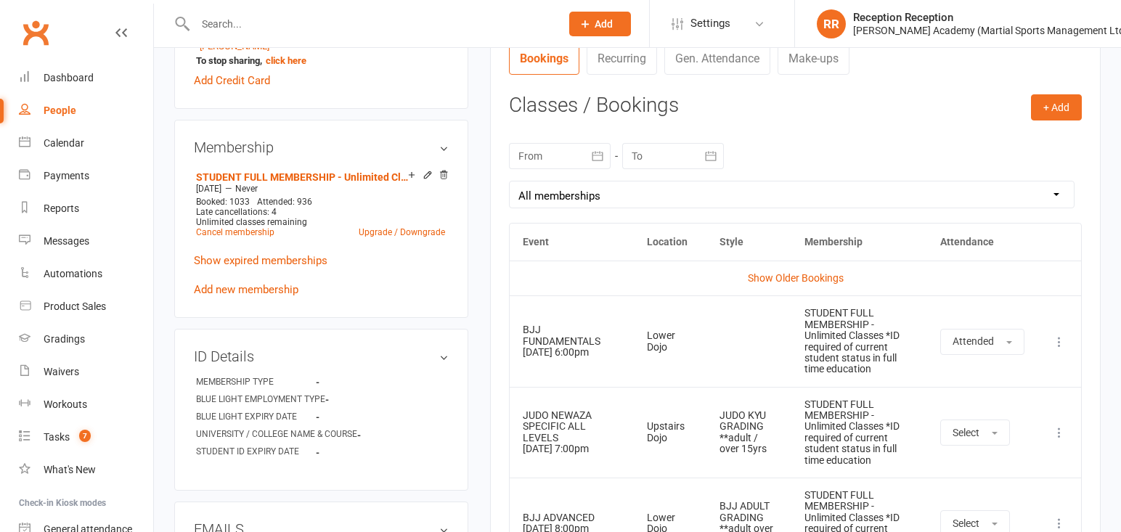
scroll to position [605, 0]
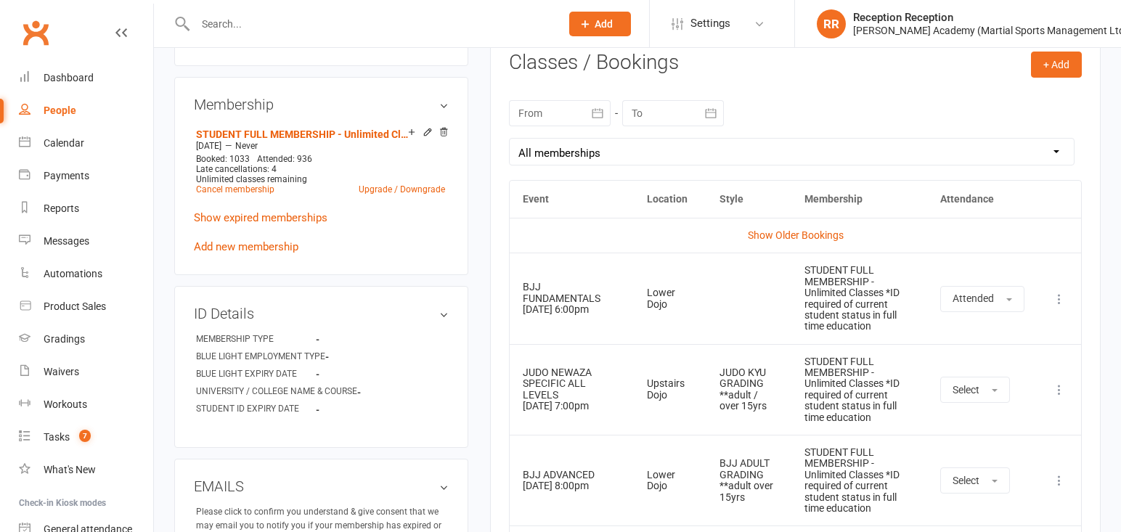
click at [1058, 292] on icon at bounding box center [1059, 299] width 15 height 15
click at [981, 381] on link "Remove booking" at bounding box center [995, 384] width 144 height 29
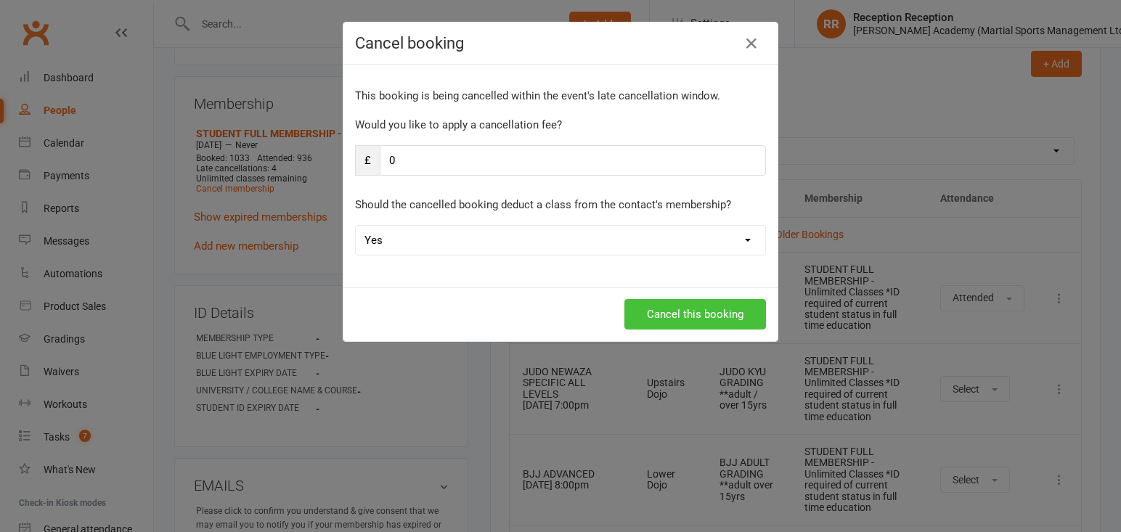
click at [729, 308] on button "Cancel this booking" at bounding box center [695, 314] width 142 height 30
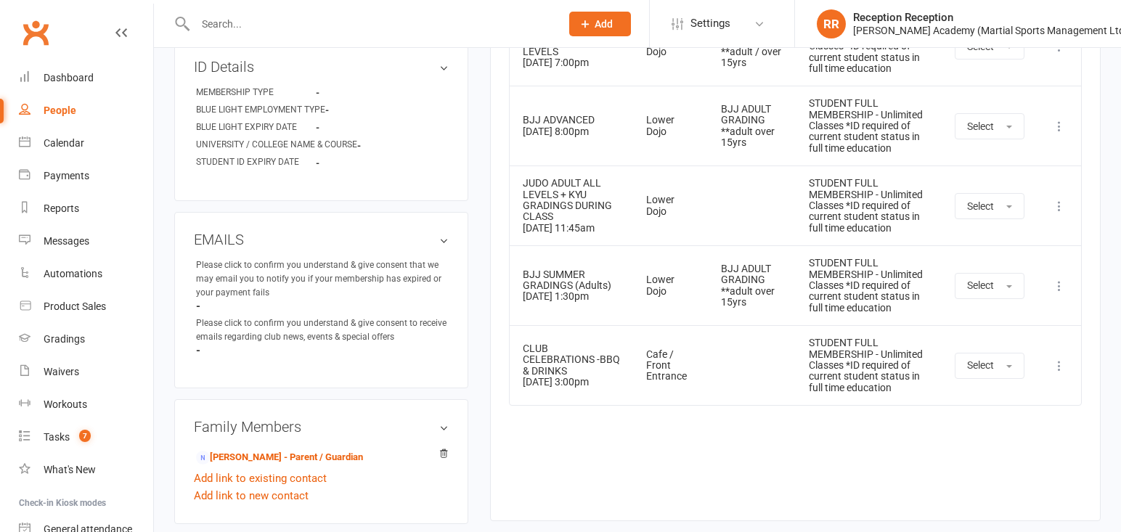
scroll to position [731, 0]
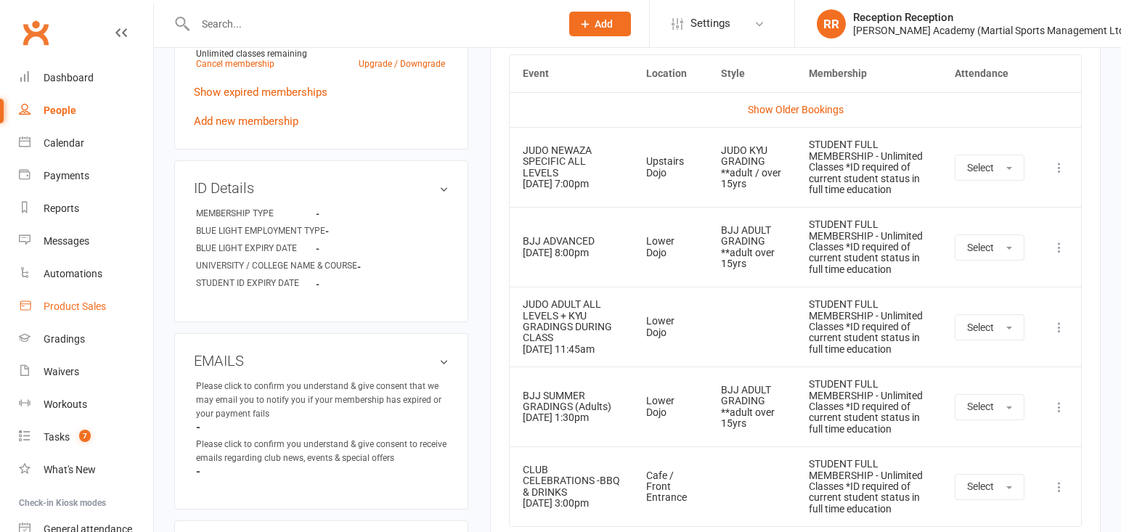
click at [102, 295] on link "Product Sales" at bounding box center [86, 306] width 134 height 33
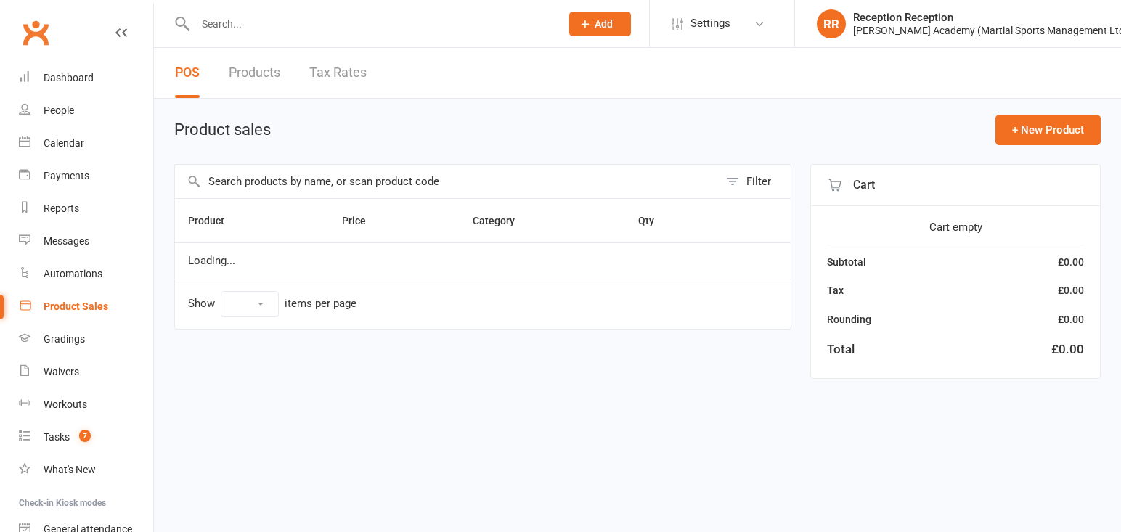
select select "50"
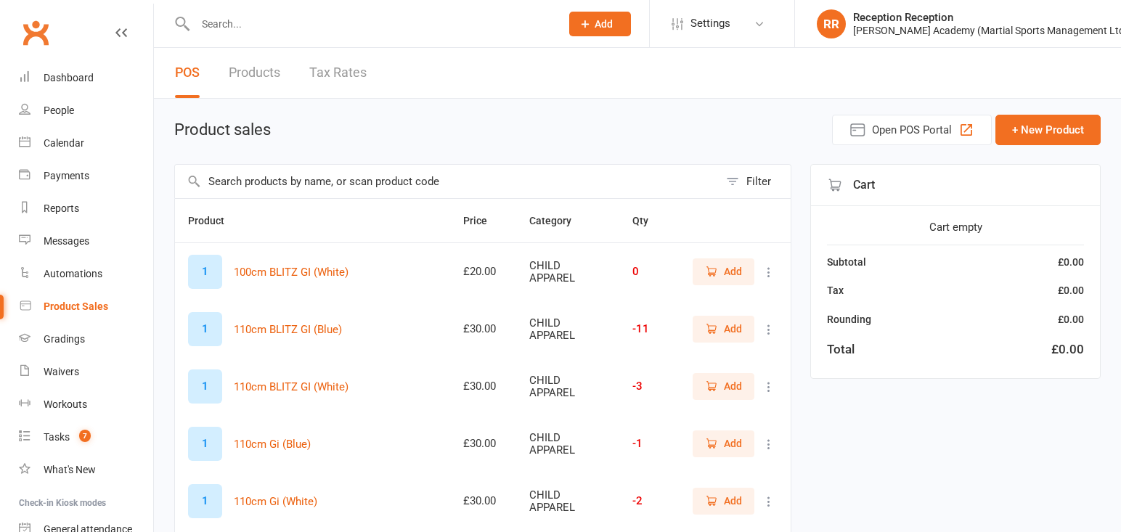
click at [281, 168] on input "text" at bounding box center [447, 181] width 544 height 33
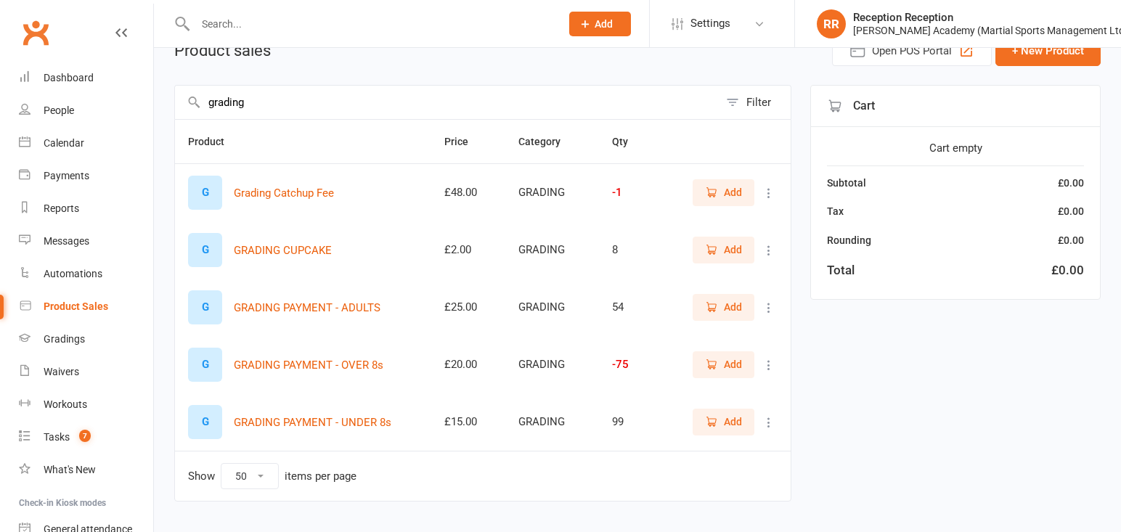
scroll to position [80, 0]
type input "grading"
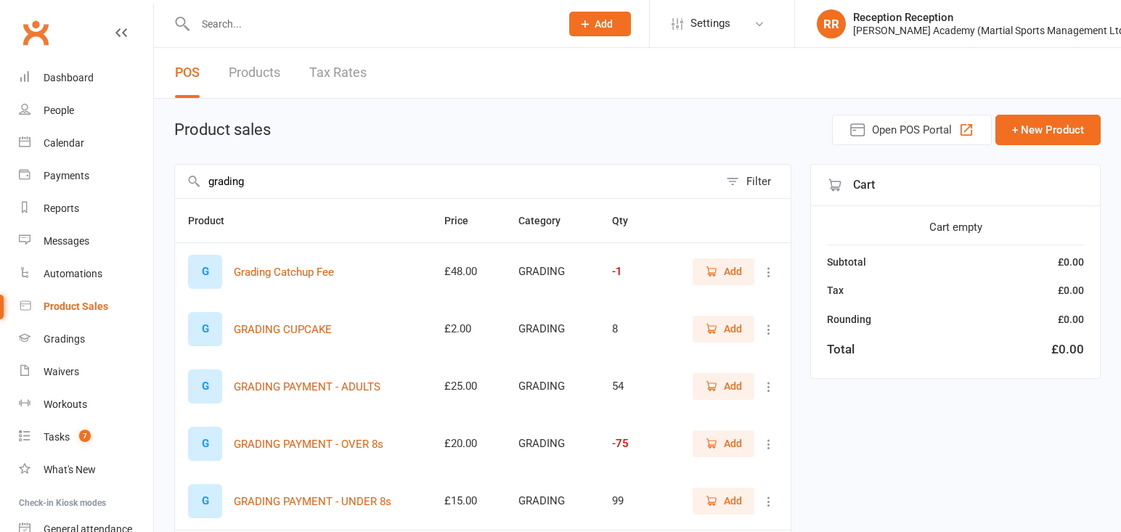
scroll to position [0, 0]
click at [268, 23] on input "text" at bounding box center [370, 24] width 359 height 20
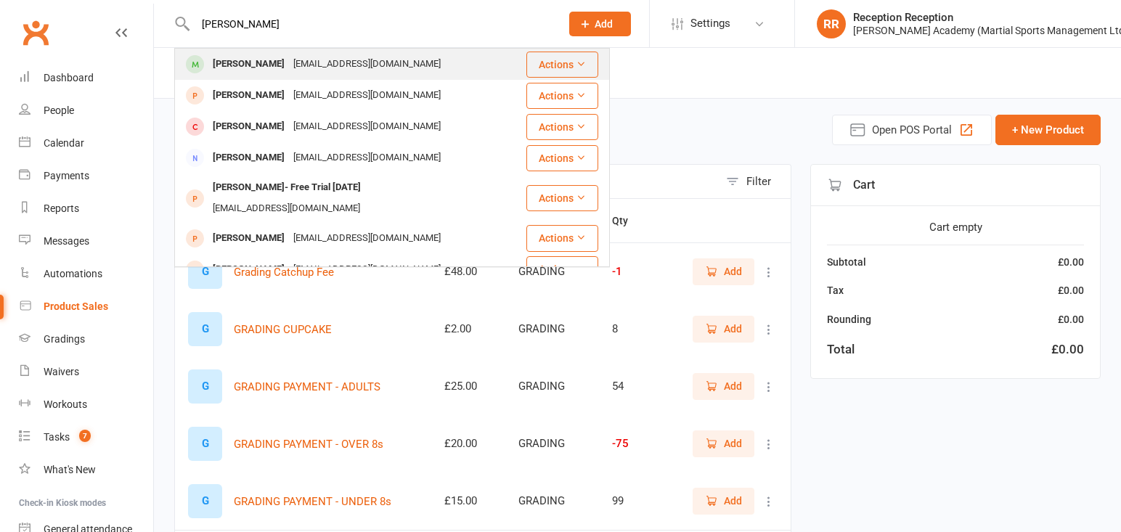
type input "[PERSON_NAME]"
click at [296, 64] on div "[EMAIL_ADDRESS][DOMAIN_NAME]" at bounding box center [367, 64] width 156 height 21
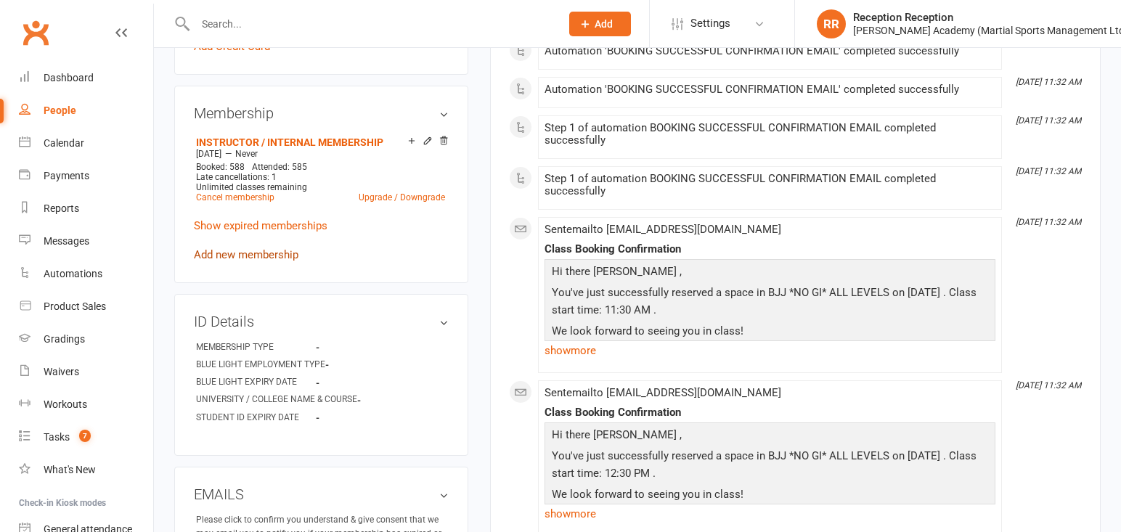
scroll to position [621, 0]
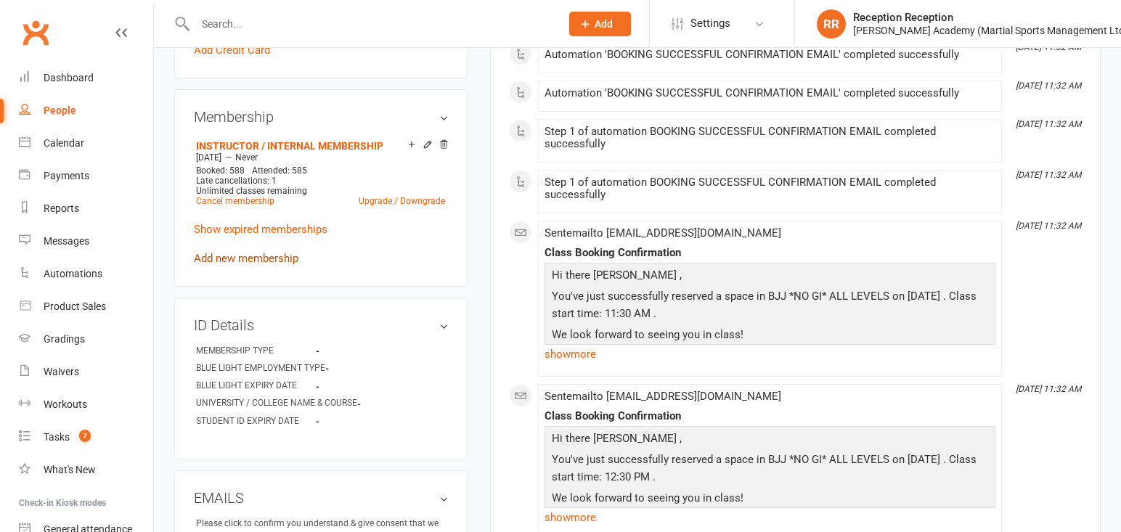
click at [285, 265] on link "Add new membership" at bounding box center [246, 258] width 105 height 13
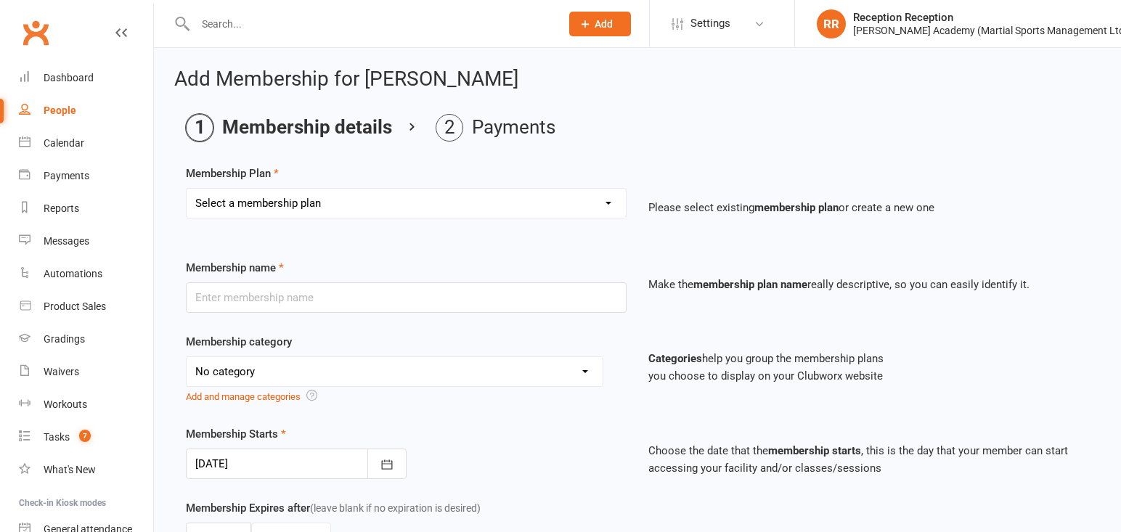
select select "49"
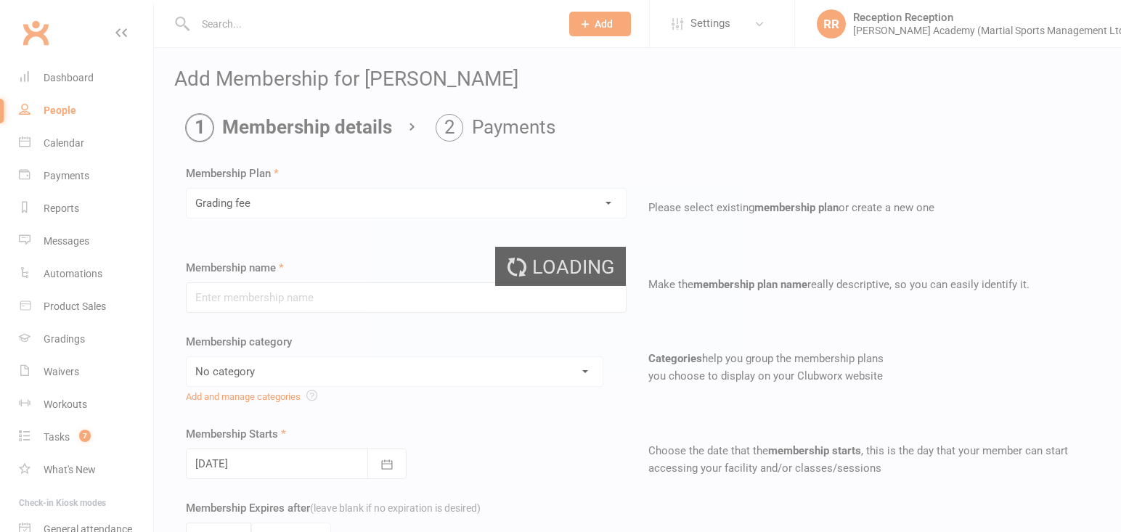
type input "Grading fee"
select select "2"
type input "0"
select select "2"
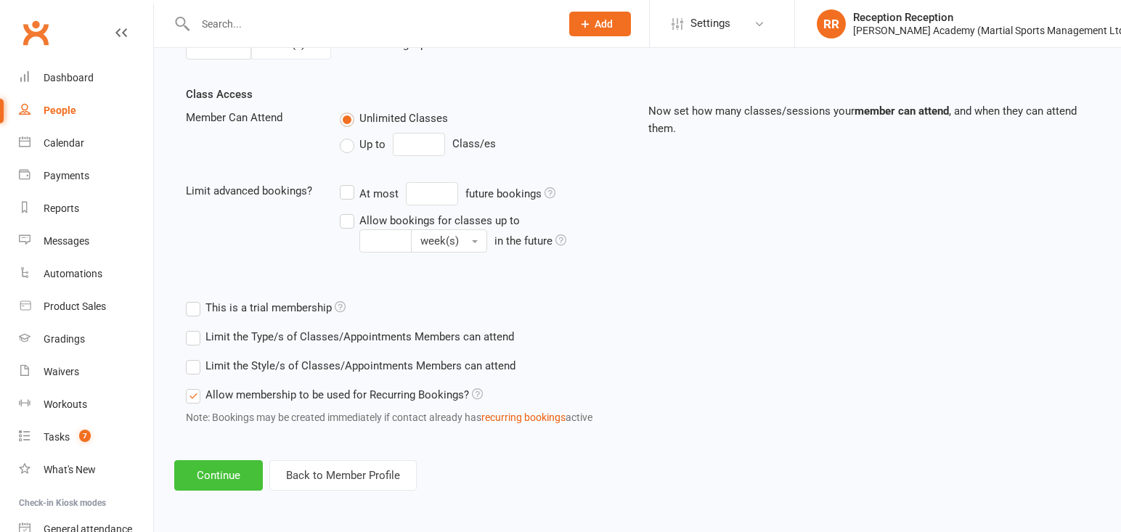
scroll to position [507, 0]
click at [251, 473] on button "Continue" at bounding box center [218, 475] width 89 height 30
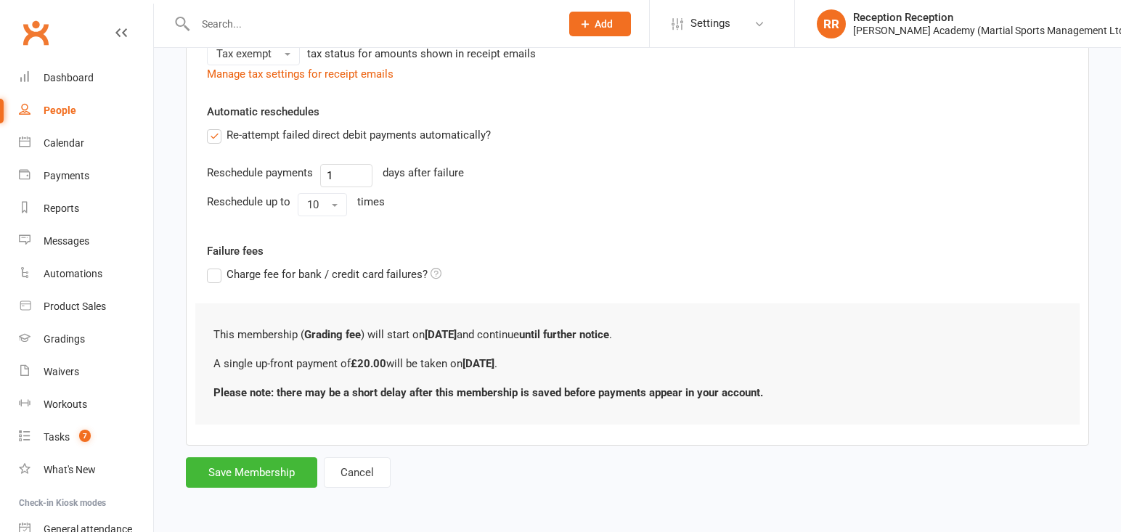
scroll to position [0, 0]
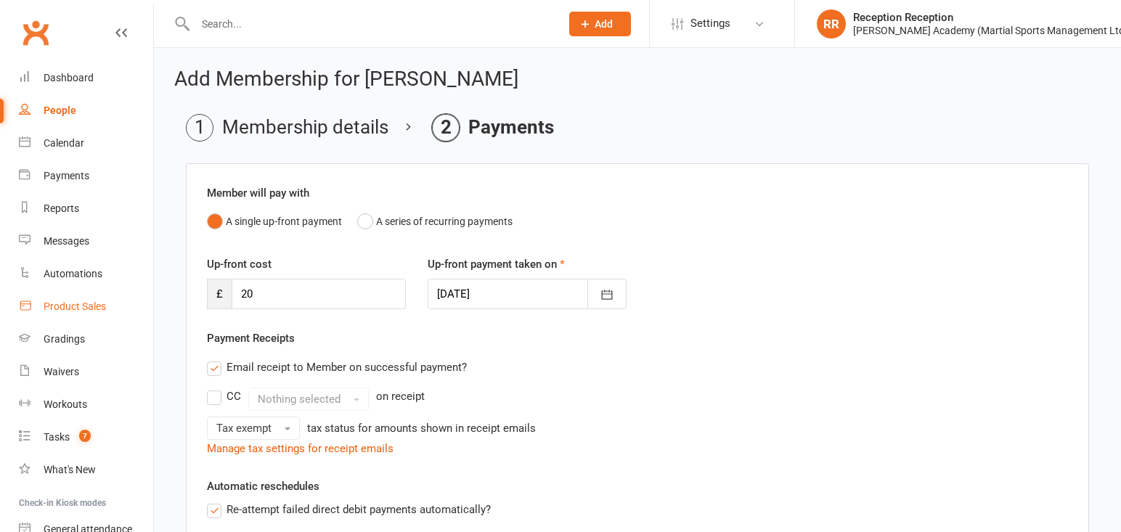
click at [108, 309] on link "Product Sales" at bounding box center [86, 306] width 134 height 33
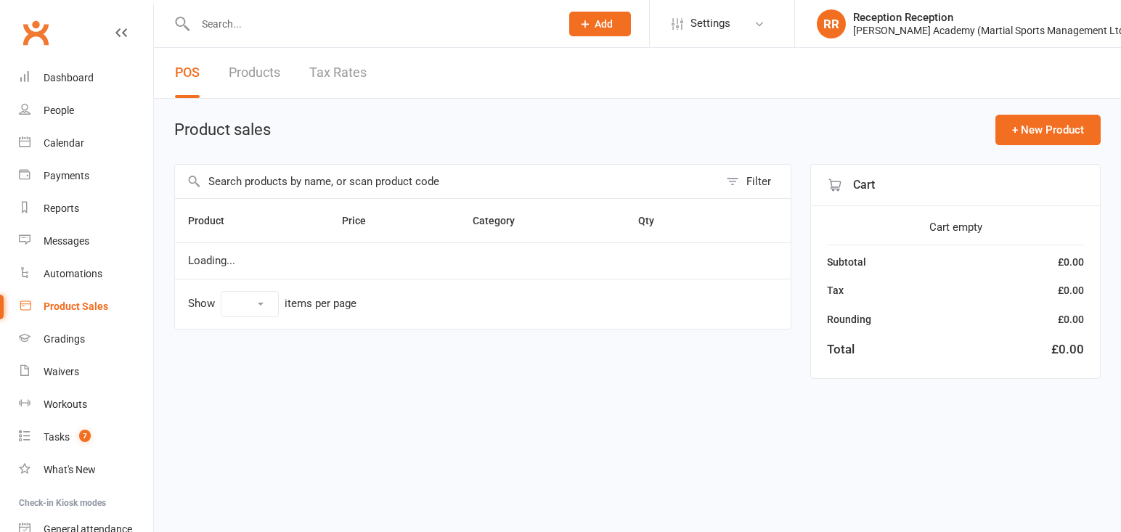
select select "50"
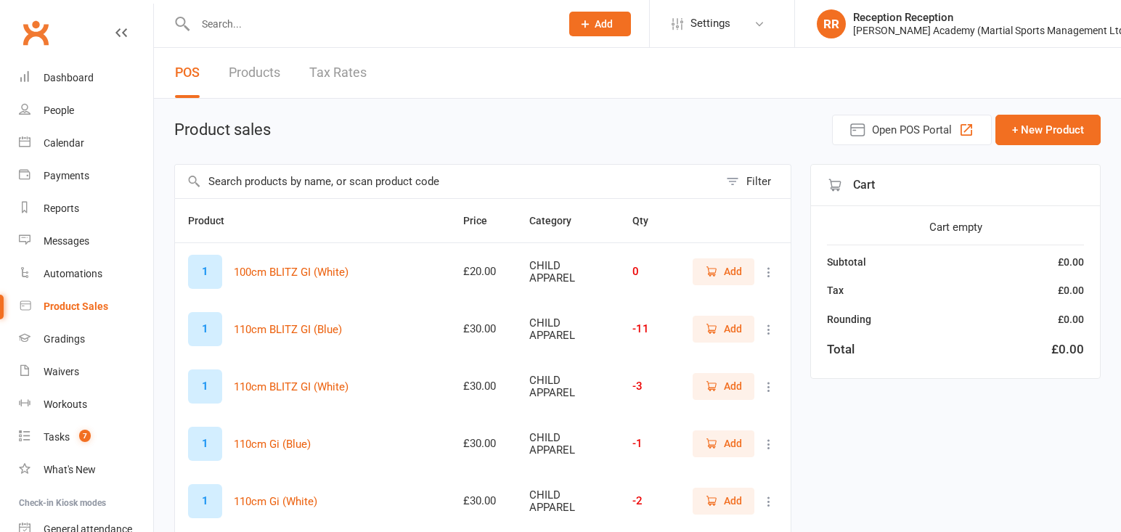
click at [328, 181] on input "text" at bounding box center [447, 181] width 544 height 33
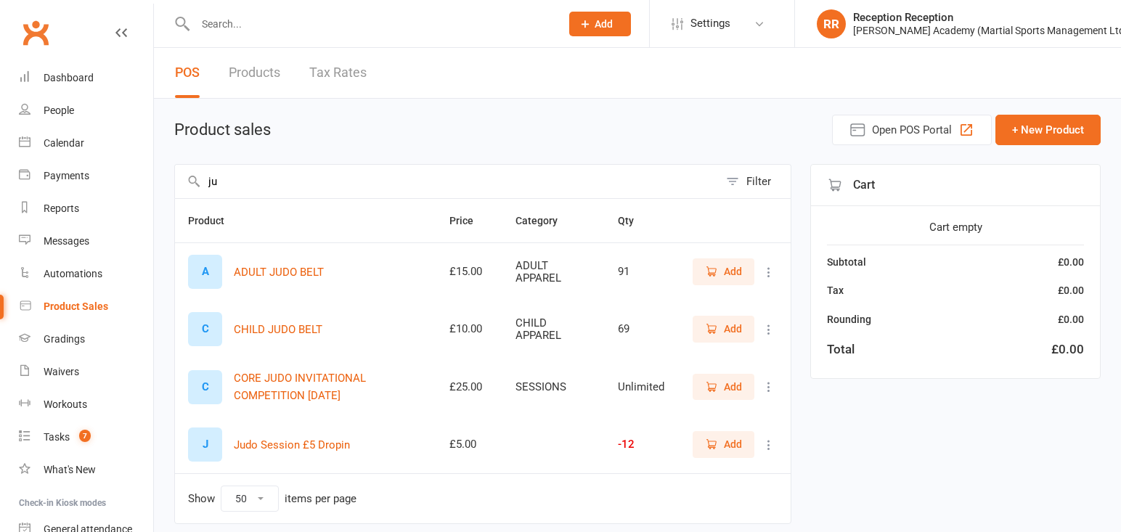
type input "j"
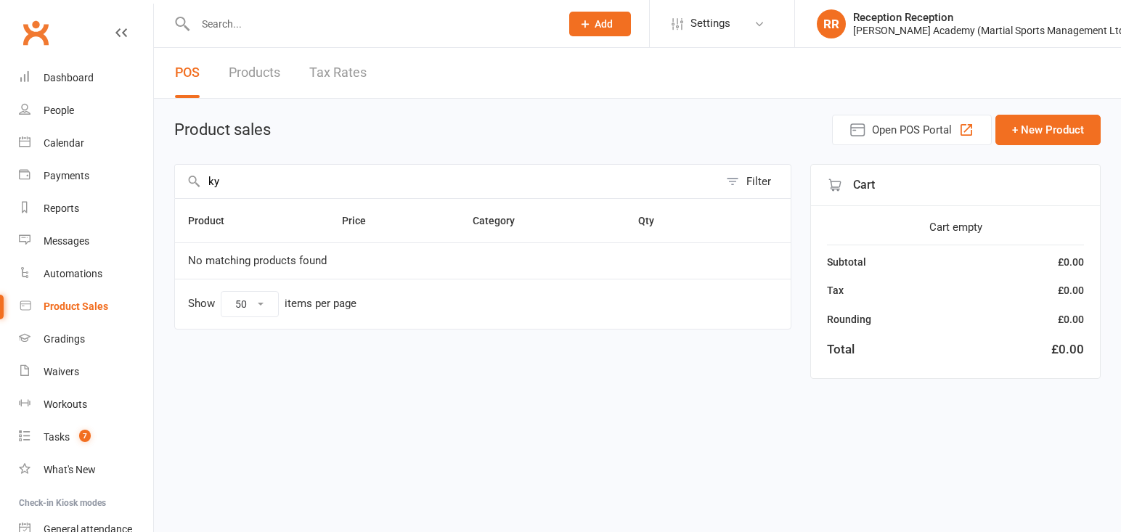
type input "k"
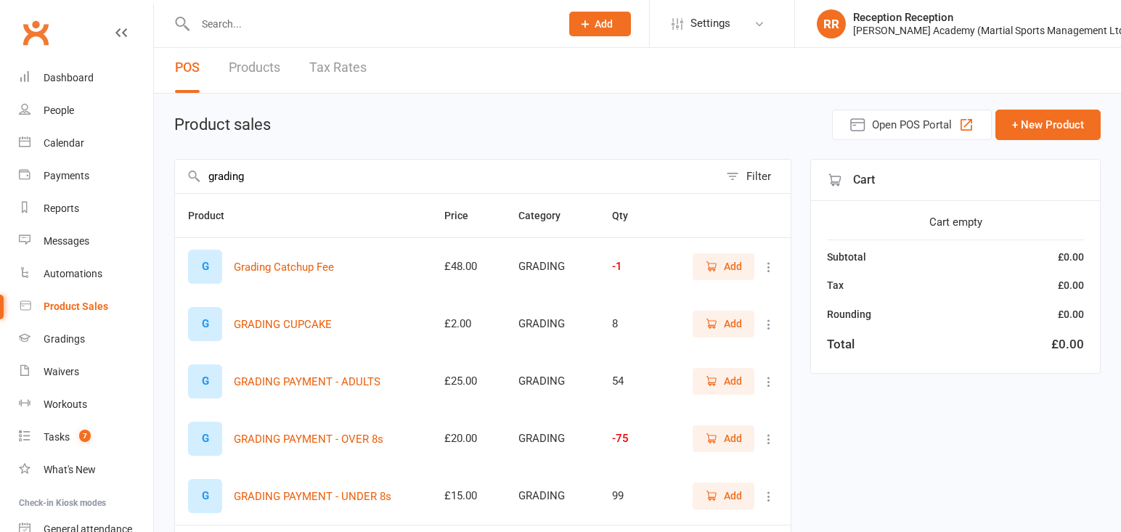
scroll to position [2, 1]
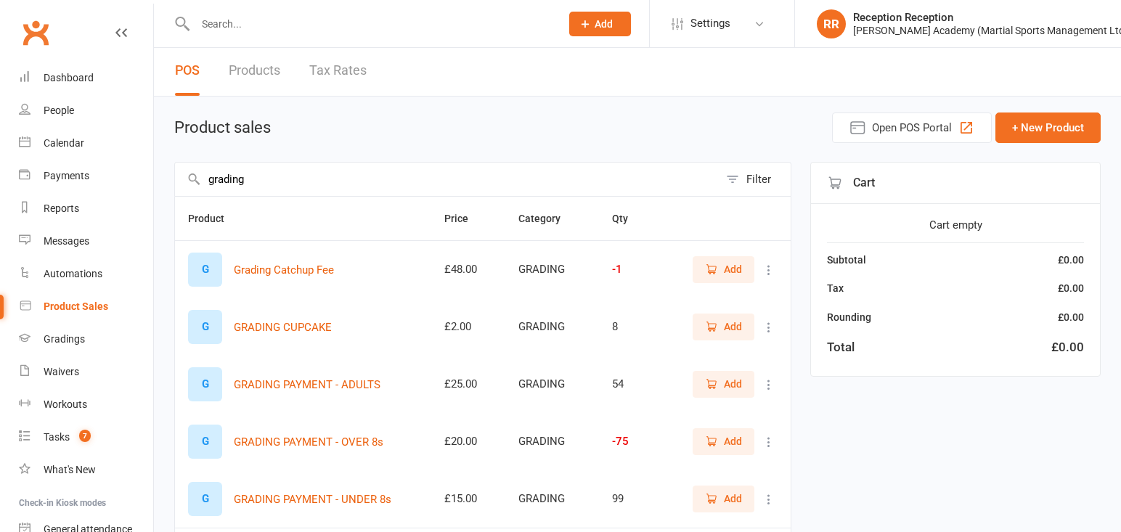
drag, startPoint x: 319, startPoint y: 178, endPoint x: 196, endPoint y: 160, distance: 123.9
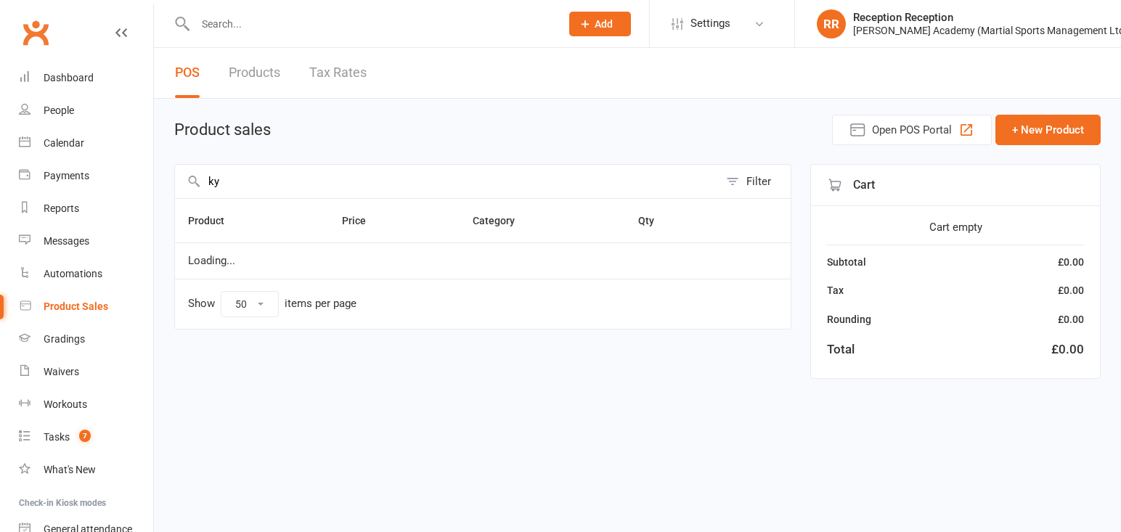
type input "k"
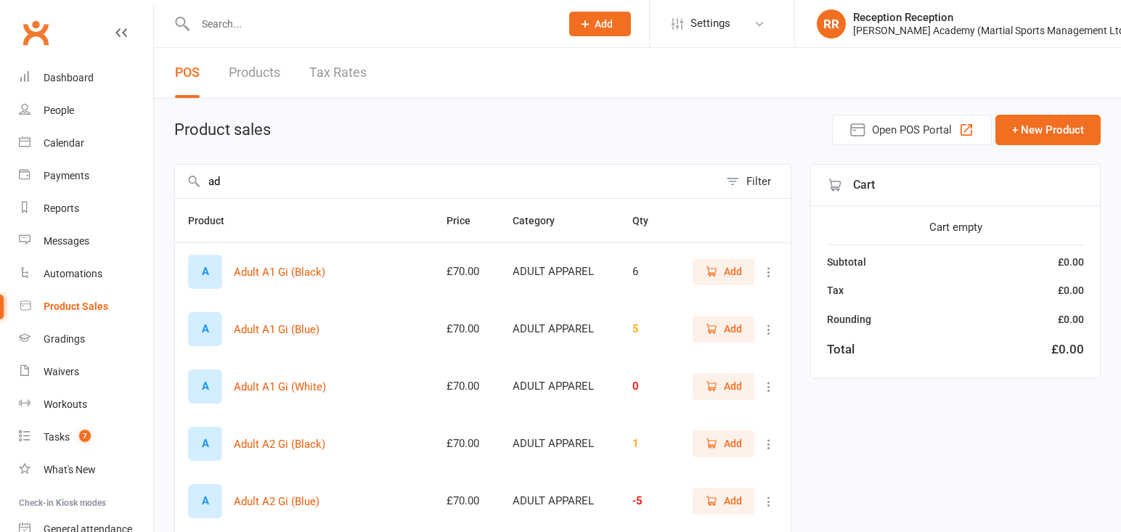
type input "a"
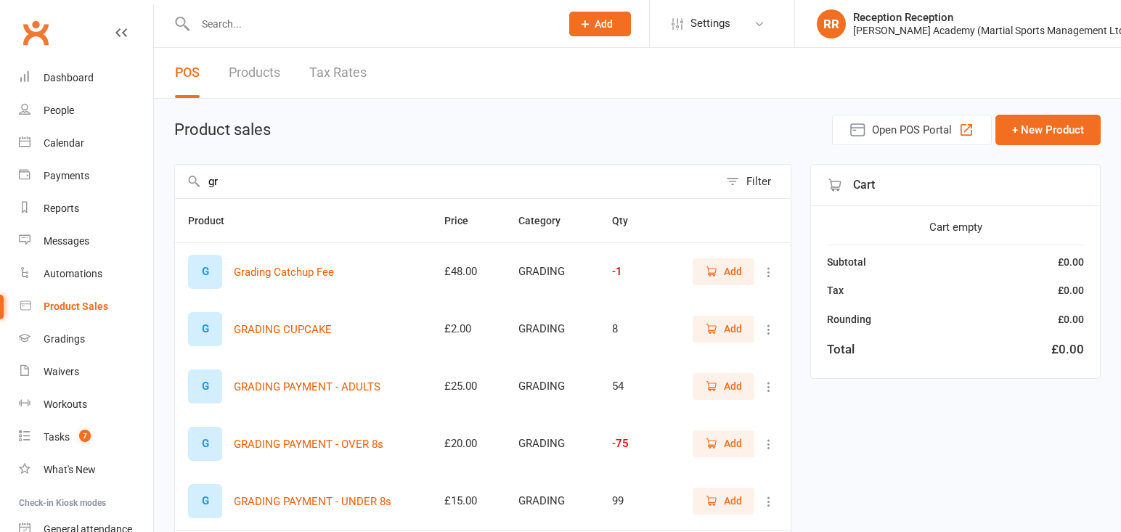
type input "g"
